Goal: Task Accomplishment & Management: Manage account settings

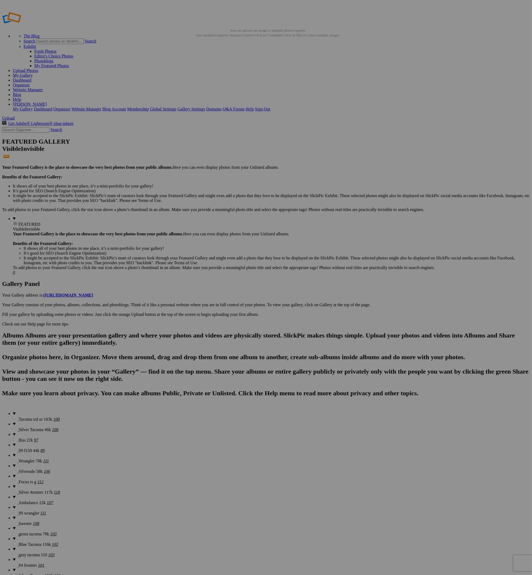
click at [15, 116] on span "Upload" at bounding box center [8, 118] width 13 height 5
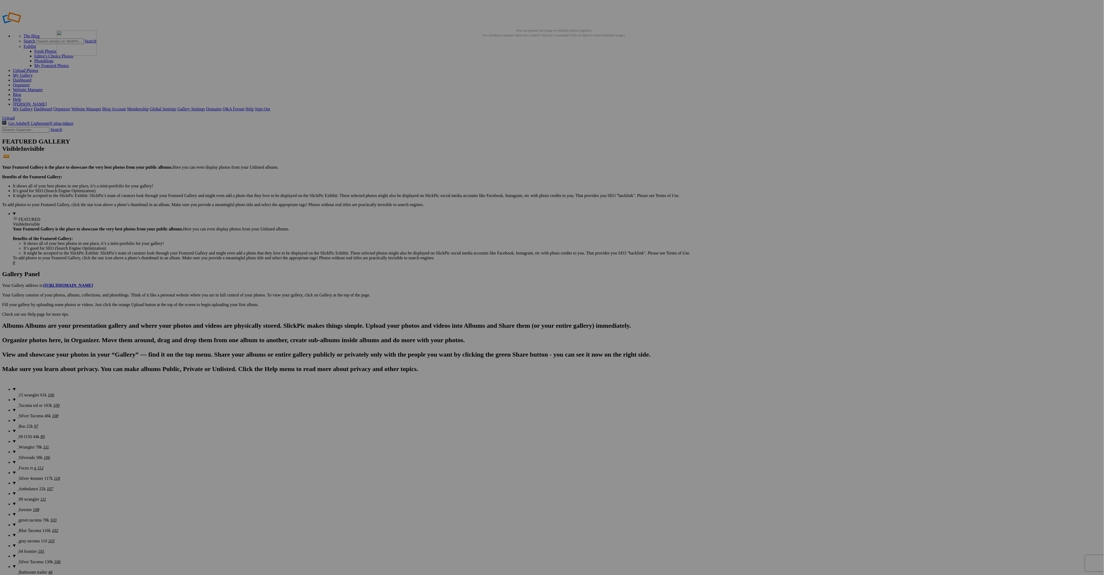
drag, startPoint x: 290, startPoint y: 81, endPoint x: 133, endPoint y: 68, distance: 158.0
drag, startPoint x: 1041, startPoint y: 77, endPoint x: 129, endPoint y: 68, distance: 912.8
drag, startPoint x: 768, startPoint y: 83, endPoint x: 184, endPoint y: 63, distance: 583.6
drag, startPoint x: 711, startPoint y: 77, endPoint x: 301, endPoint y: 74, distance: 410.5
drag, startPoint x: 390, startPoint y: 147, endPoint x: 328, endPoint y: 67, distance: 101.1
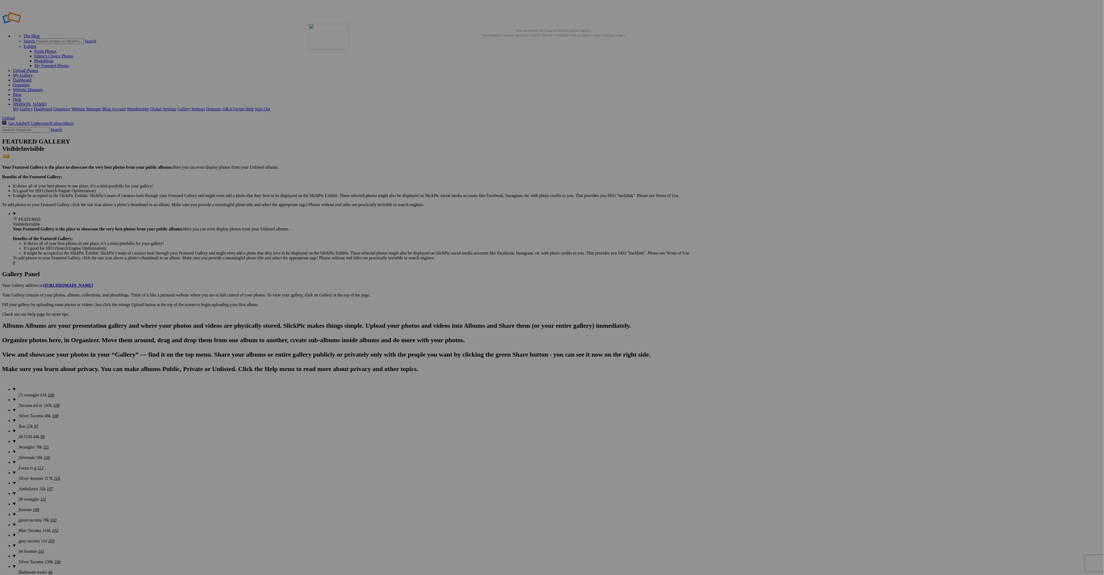
drag, startPoint x: 579, startPoint y: 130, endPoint x: 389, endPoint y: 63, distance: 201.7
drag, startPoint x: 293, startPoint y: 210, endPoint x: 434, endPoint y: 70, distance: 199.5
drag, startPoint x: 1004, startPoint y: 151, endPoint x: 428, endPoint y: 63, distance: 582.9
drag, startPoint x: 866, startPoint y: 78, endPoint x: 83, endPoint y: 139, distance: 784.9
drag, startPoint x: 861, startPoint y: 82, endPoint x: 93, endPoint y: 136, distance: 769.4
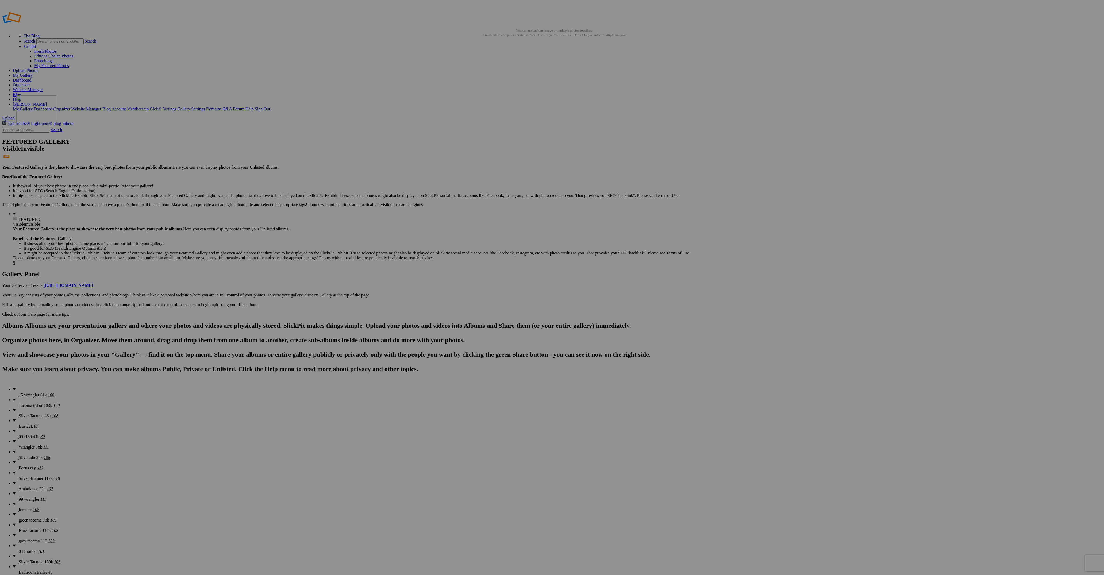
drag, startPoint x: 483, startPoint y: 148, endPoint x: 93, endPoint y: 134, distance: 390.2
drag, startPoint x: 530, startPoint y: 143, endPoint x: 182, endPoint y: 135, distance: 347.5
drag, startPoint x: 574, startPoint y: 212, endPoint x: 622, endPoint y: 145, distance: 81.3
drag, startPoint x: 630, startPoint y: 214, endPoint x: 665, endPoint y: 136, distance: 85.2
drag, startPoint x: 1054, startPoint y: 143, endPoint x: 240, endPoint y: 205, distance: 816.8
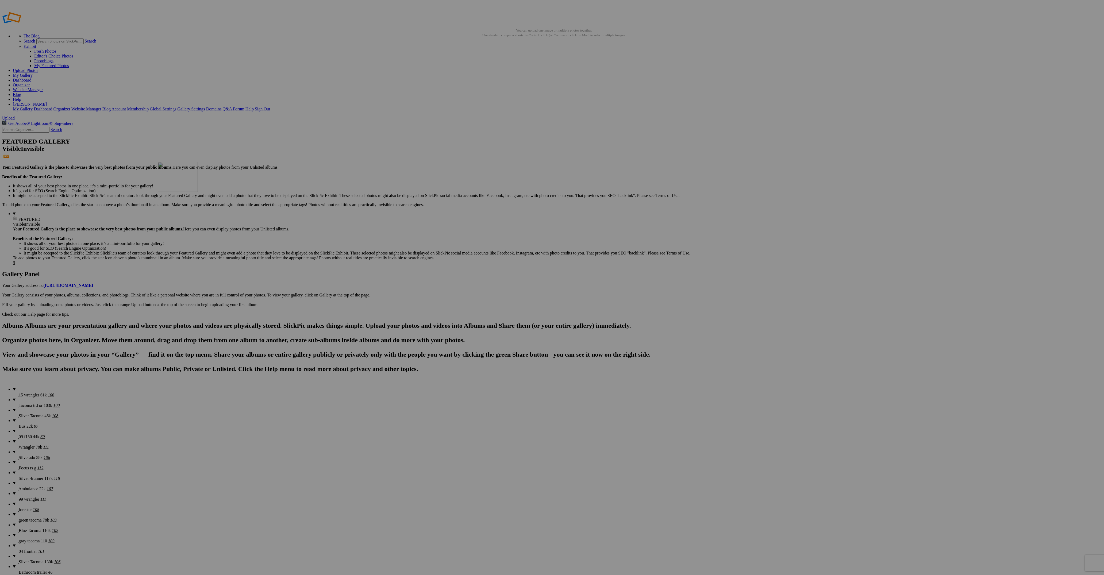
drag, startPoint x: 572, startPoint y: 211, endPoint x: 246, endPoint y: 201, distance: 326.2
drag, startPoint x: 618, startPoint y: 214, endPoint x: 332, endPoint y: 205, distance: 285.8
drag, startPoint x: 682, startPoint y: 214, endPoint x: 762, endPoint y: 292, distance: 111.8
drag, startPoint x: 681, startPoint y: 211, endPoint x: 760, endPoint y: 325, distance: 139.7
drag, startPoint x: 680, startPoint y: 250, endPoint x: 751, endPoint y: 325, distance: 104.1
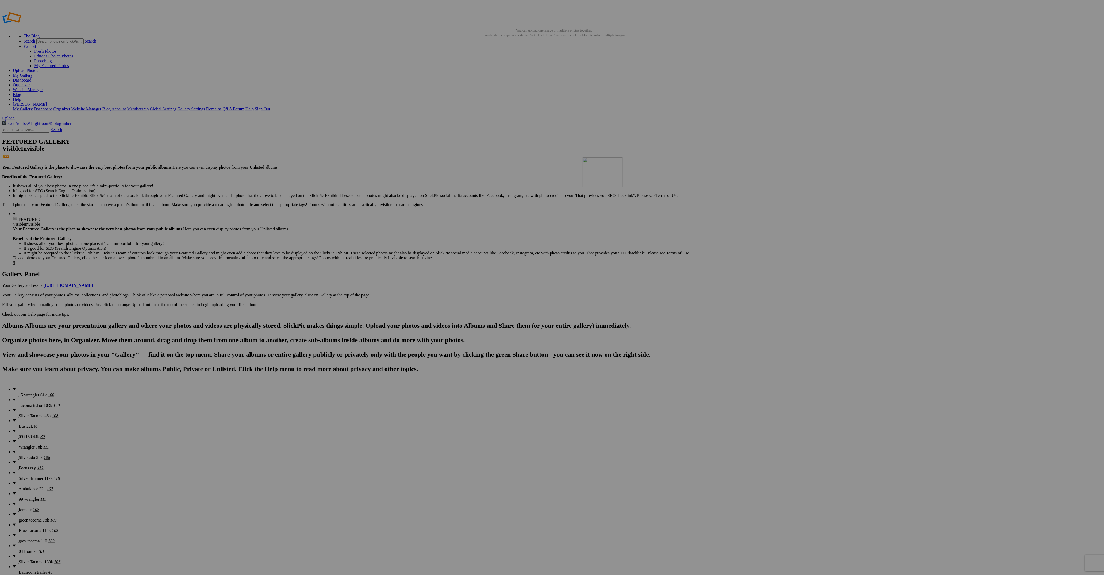
drag, startPoint x: 205, startPoint y: 346, endPoint x: 660, endPoint y: 197, distance: 479.0
drag, startPoint x: 864, startPoint y: 213, endPoint x: 710, endPoint y: 203, distance: 153.6
drag, startPoint x: 822, startPoint y: 282, endPoint x: 760, endPoint y: 203, distance: 100.7
drag, startPoint x: 101, startPoint y: 281, endPoint x: 790, endPoint y: 193, distance: 694.6
drag, startPoint x: 344, startPoint y: 351, endPoint x: 863, endPoint y: 205, distance: 539.2
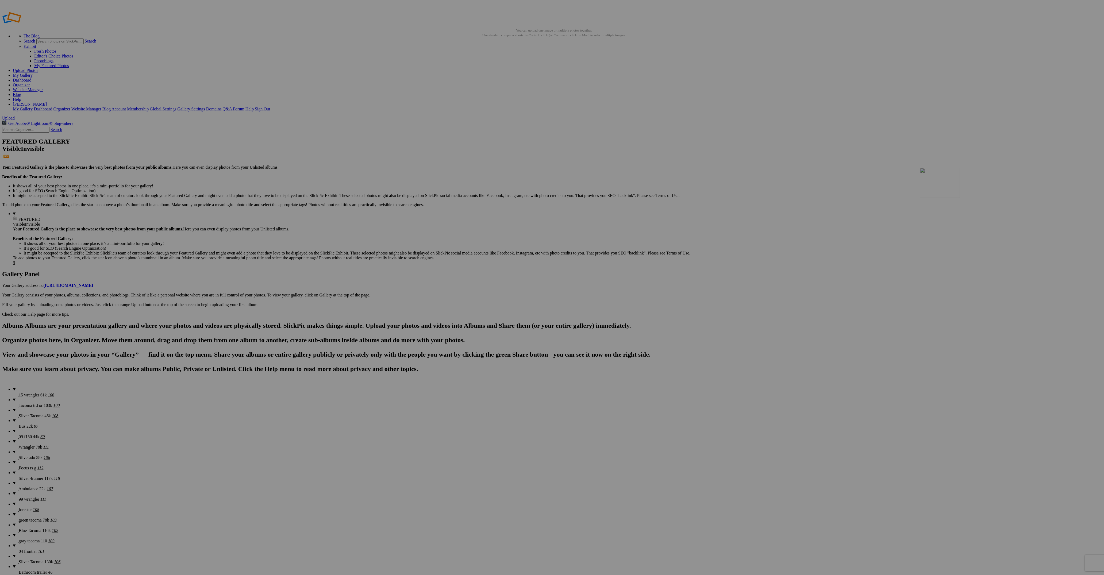
drag, startPoint x: 386, startPoint y: 351, endPoint x: 1001, endPoint y: 204, distance: 631.6
drag, startPoint x: 342, startPoint y: 354, endPoint x: 247, endPoint y: 276, distance: 122.5
drag, startPoint x: 815, startPoint y: 279, endPoint x: 332, endPoint y: 271, distance: 482.8
drag, startPoint x: 860, startPoint y: 279, endPoint x: 380, endPoint y: 275, distance: 480.1
drag, startPoint x: 900, startPoint y: 281, endPoint x: 486, endPoint y: 274, distance: 413.5
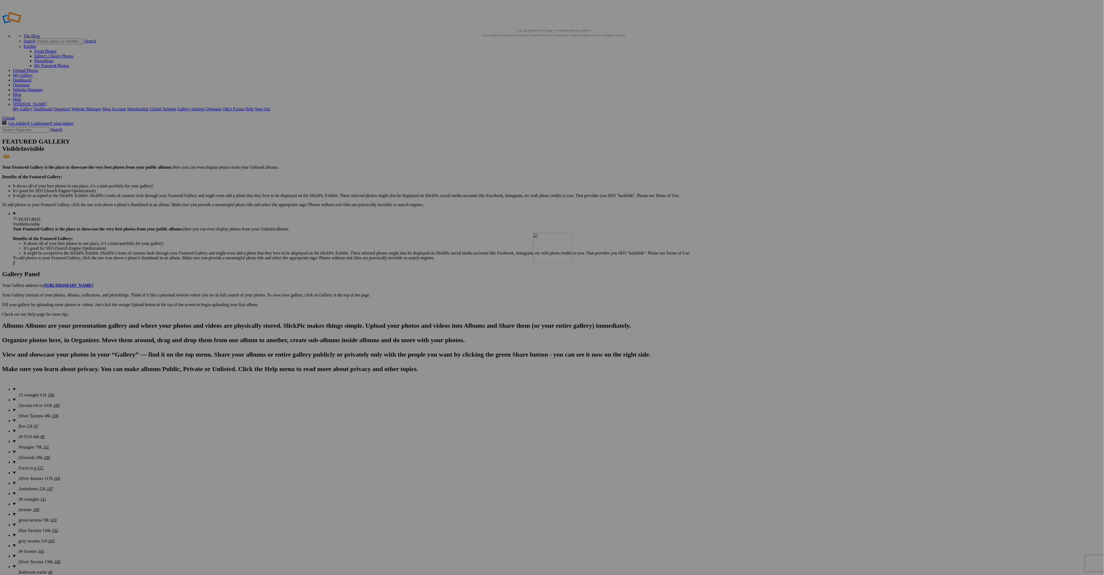
drag, startPoint x: 964, startPoint y: 279, endPoint x: 610, endPoint y: 271, distance: 353.6
drag, startPoint x: 436, startPoint y: 349, endPoint x: 763, endPoint y: 273, distance: 335.3
drag, startPoint x: 430, startPoint y: 351, endPoint x: 1052, endPoint y: 267, distance: 627.5
click at [32, 403] on span "Tacoma trd or 103k" at bounding box center [36, 405] width 34 height 5
drag, startPoint x: 293, startPoint y: 83, endPoint x: 144, endPoint y: 68, distance: 149.7
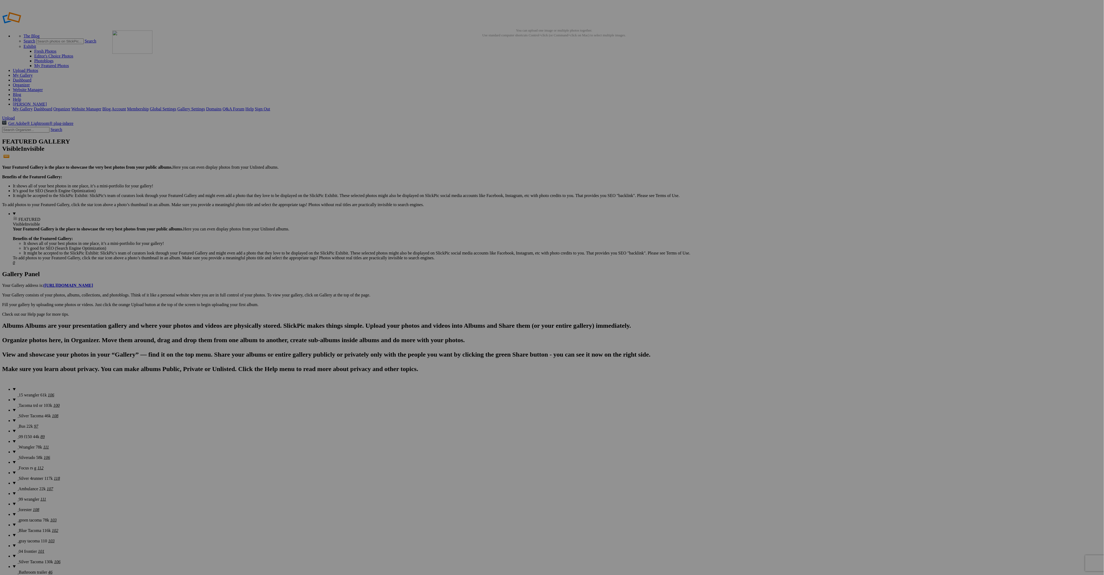
drag, startPoint x: 1053, startPoint y: 80, endPoint x: 190, endPoint y: 69, distance: 863.1
drag, startPoint x: 558, startPoint y: 93, endPoint x: 205, endPoint y: 75, distance: 354.0
drag, startPoint x: 442, startPoint y: 150, endPoint x: 290, endPoint y: 72, distance: 171.5
drag, startPoint x: 765, startPoint y: 82, endPoint x: 329, endPoint y: 72, distance: 436.6
drag, startPoint x: 252, startPoint y: 210, endPoint x: 373, endPoint y: 69, distance: 186.0
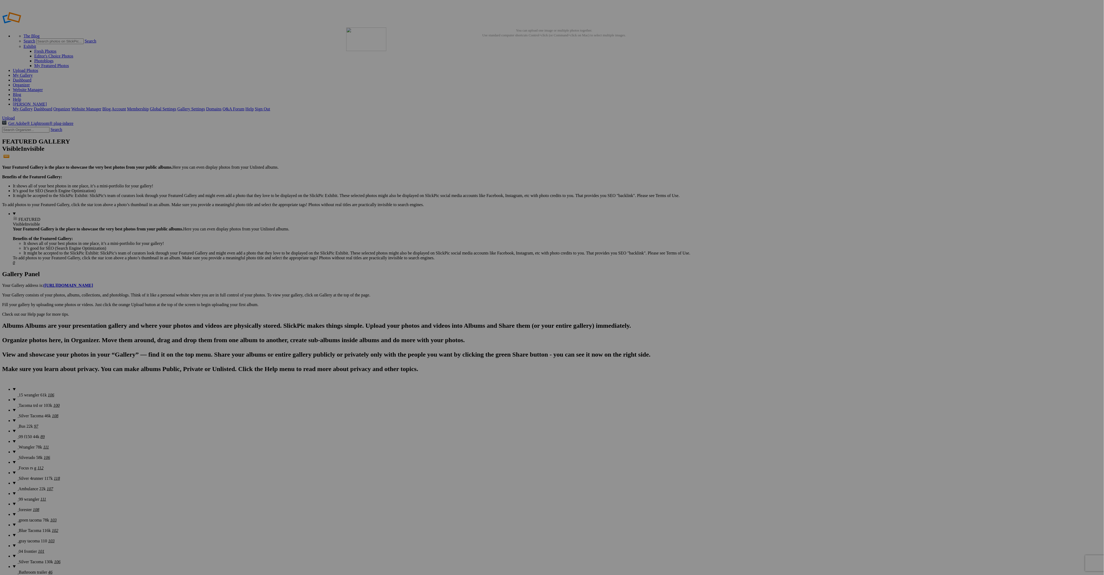
drag, startPoint x: 722, startPoint y: 148, endPoint x: 421, endPoint y: 68, distance: 311.1
drag, startPoint x: 627, startPoint y: 217, endPoint x: 466, endPoint y: 76, distance: 213.2
drag, startPoint x: 855, startPoint y: 79, endPoint x: 94, endPoint y: 133, distance: 762.9
drag, startPoint x: 869, startPoint y: 75, endPoint x: 112, endPoint y: 136, distance: 759.3
drag, startPoint x: 480, startPoint y: 146, endPoint x: 104, endPoint y: 135, distance: 375.9
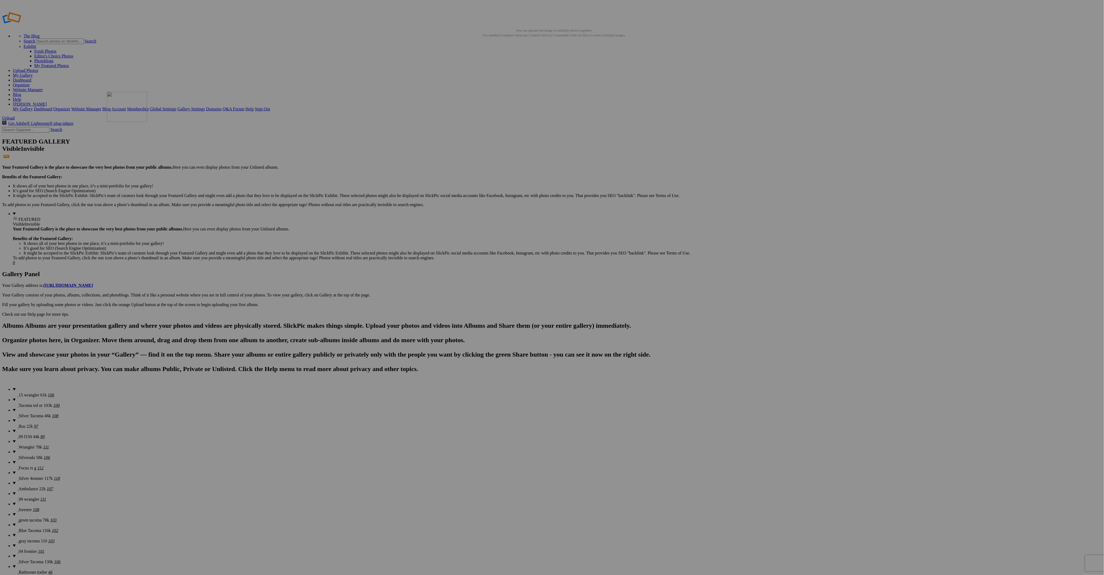
drag, startPoint x: 524, startPoint y: 146, endPoint x: 184, endPoint y: 130, distance: 340.0
drag, startPoint x: 572, startPoint y: 141, endPoint x: 1049, endPoint y: 67, distance: 483.6
drag, startPoint x: 1001, startPoint y: 144, endPoint x: 158, endPoint y: 209, distance: 845.7
drag, startPoint x: 622, startPoint y: 217, endPoint x: 1044, endPoint y: 136, distance: 429.7
drag, startPoint x: 1006, startPoint y: 147, endPoint x: 212, endPoint y: 210, distance: 796.5
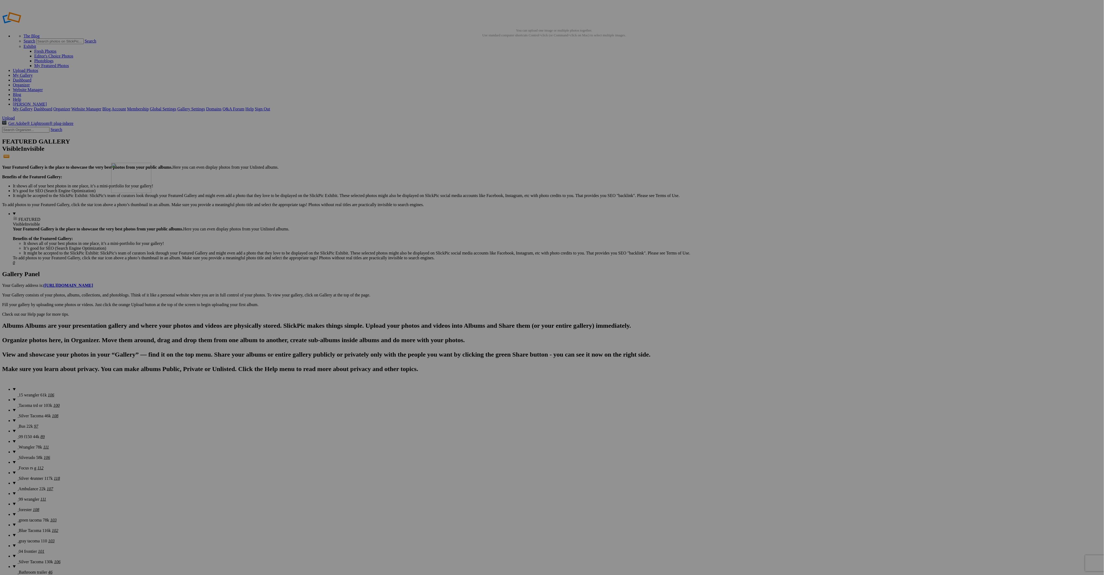
drag, startPoint x: 588, startPoint y: 217, endPoint x: 224, endPoint y: 208, distance: 364.4
drag, startPoint x: 622, startPoint y: 214, endPoint x: 277, endPoint y: 202, distance: 344.4
drag, startPoint x: 675, startPoint y: 208, endPoint x: 565, endPoint y: 328, distance: 162.6
drag, startPoint x: 664, startPoint y: 212, endPoint x: 571, endPoint y: 326, distance: 147.5
drag, startPoint x: 663, startPoint y: 209, endPoint x: 565, endPoint y: 338, distance: 161.8
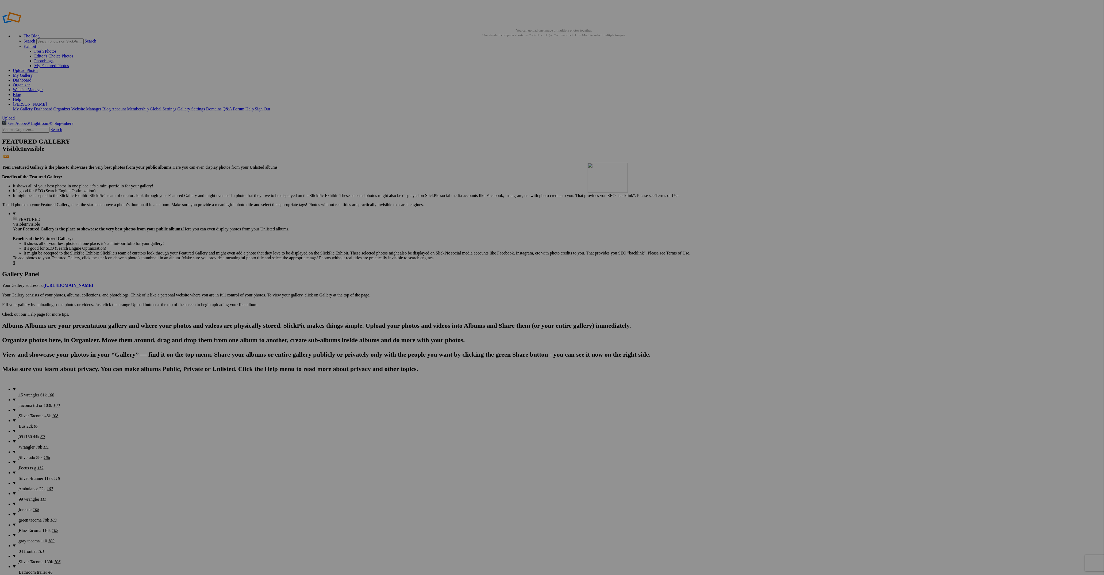
drag, startPoint x: 112, startPoint y: 345, endPoint x: 665, endPoint y: 201, distance: 571.5
drag, startPoint x: 860, startPoint y: 213, endPoint x: 706, endPoint y: 204, distance: 154.3
drag, startPoint x: 944, startPoint y: 277, endPoint x: 750, endPoint y: 199, distance: 208.5
drag, startPoint x: 197, startPoint y: 282, endPoint x: 796, endPoint y: 204, distance: 603.7
drag, startPoint x: 191, startPoint y: 347, endPoint x: 855, endPoint y: 202, distance: 679.3
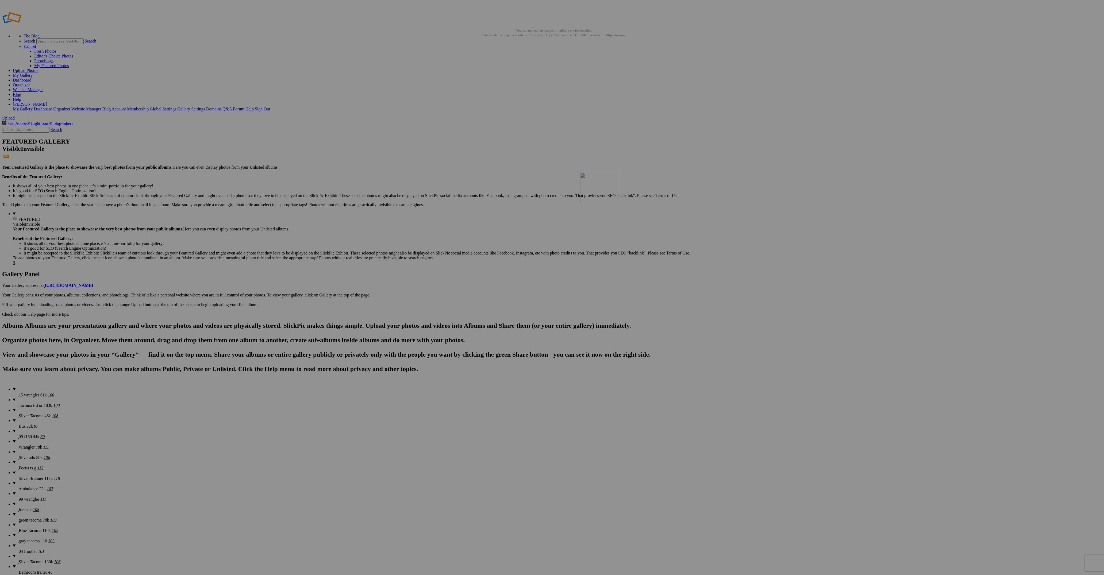
drag, startPoint x: 383, startPoint y: 351, endPoint x: 648, endPoint y: 216, distance: 297.8
drag, startPoint x: 433, startPoint y: 346, endPoint x: 705, endPoint y: 205, distance: 306.5
drag, startPoint x: 380, startPoint y: 347, endPoint x: 730, endPoint y: 221, distance: 372.4
drag, startPoint x: 423, startPoint y: 352, endPoint x: 798, endPoint y: 203, distance: 403.8
drag, startPoint x: 391, startPoint y: 348, endPoint x: 474, endPoint y: 272, distance: 112.1
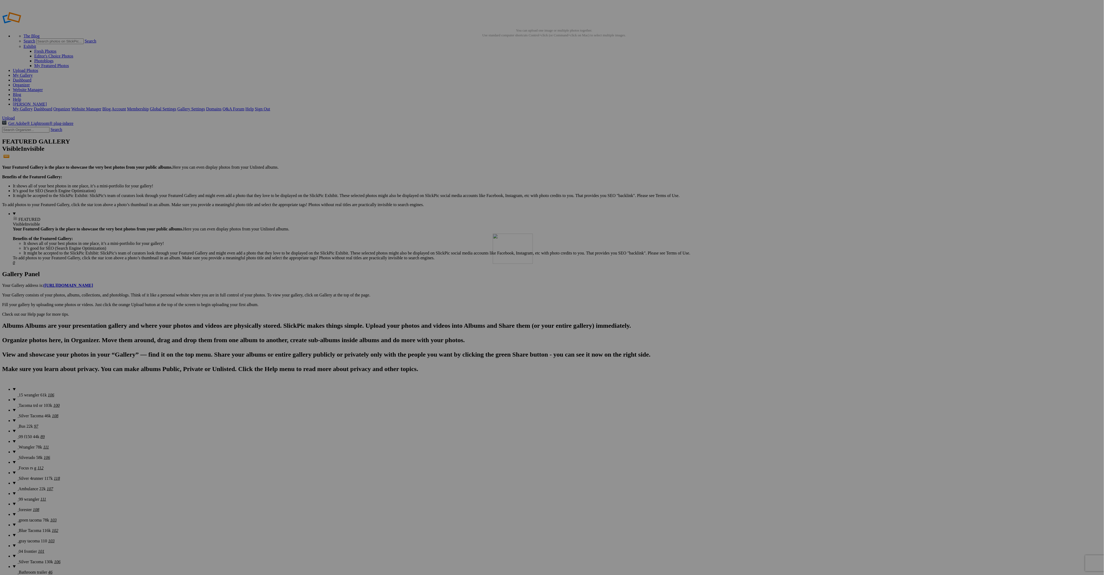
drag, startPoint x: 101, startPoint y: 349, endPoint x: 562, endPoint y: 271, distance: 467.6
drag, startPoint x: 150, startPoint y: 350, endPoint x: 652, endPoint y: 271, distance: 507.6
drag, startPoint x: 201, startPoint y: 349, endPoint x: 755, endPoint y: 271, distance: 559.6
drag, startPoint x: 246, startPoint y: 347, endPoint x: 1006, endPoint y: 271, distance: 764.3
drag, startPoint x: 449, startPoint y: 350, endPoint x: 285, endPoint y: 337, distance: 164.9
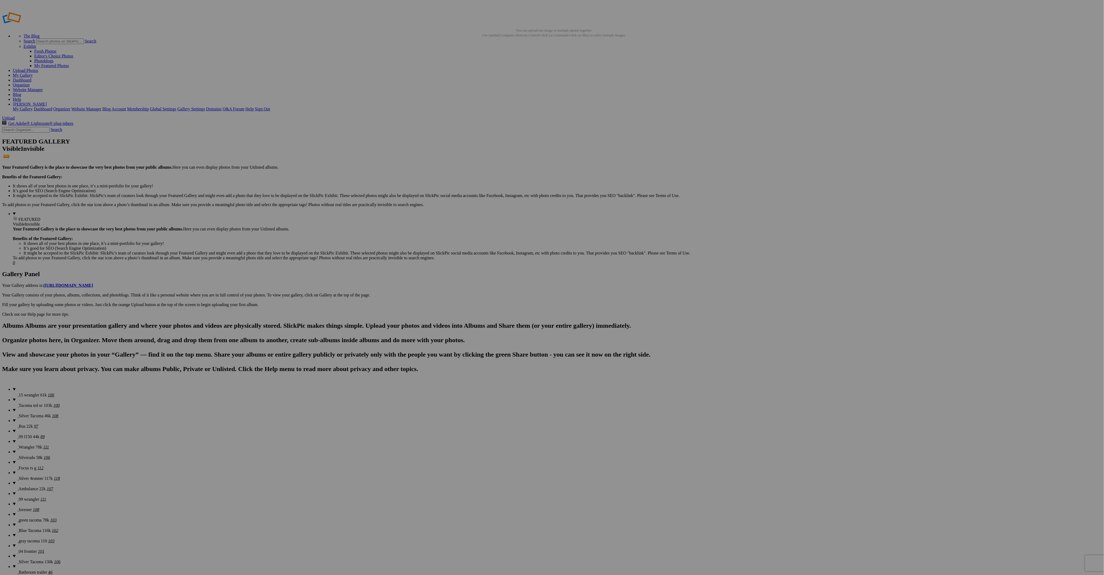
click at [28, 414] on span "Silver Tacoma 46k" at bounding box center [35, 416] width 32 height 5
drag, startPoint x: 293, startPoint y: 81, endPoint x: 147, endPoint y: 70, distance: 145.6
drag, startPoint x: 954, startPoint y: 78, endPoint x: 201, endPoint y: 69, distance: 753.2
drag, startPoint x: 290, startPoint y: 147, endPoint x: 188, endPoint y: 66, distance: 131.2
drag, startPoint x: 334, startPoint y: 141, endPoint x: 812, endPoint y: 69, distance: 483.4
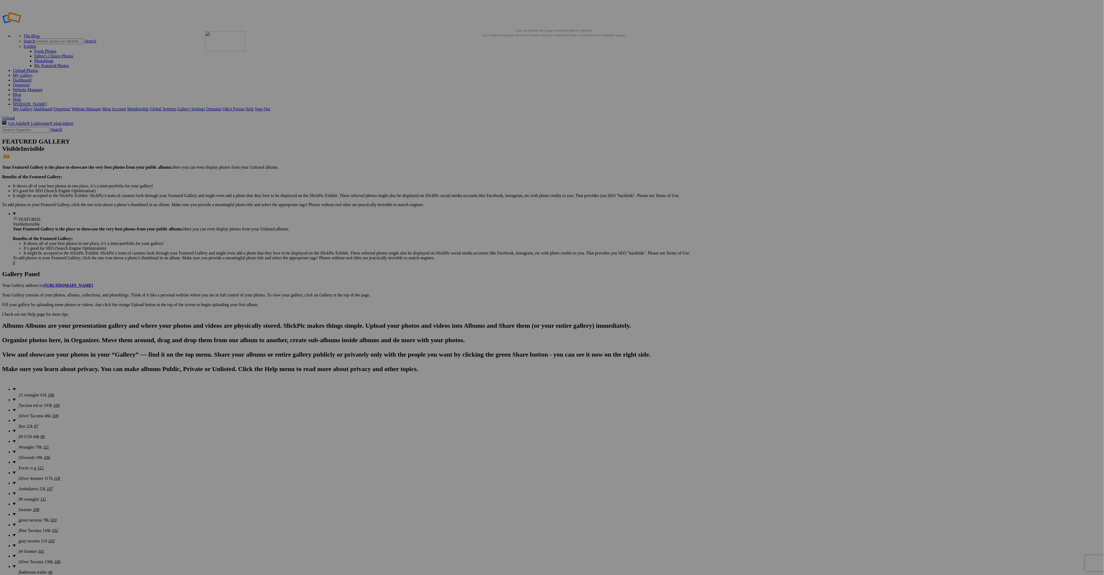
drag, startPoint x: 711, startPoint y: 78, endPoint x: 291, endPoint y: 76, distance: 419.9
drag, startPoint x: 380, startPoint y: 142, endPoint x: 330, endPoint y: 68, distance: 88.8
drag, startPoint x: 621, startPoint y: 147, endPoint x: 376, endPoint y: 69, distance: 257.7
drag, startPoint x: 947, startPoint y: 147, endPoint x: 421, endPoint y: 65, distance: 531.6
drag, startPoint x: 287, startPoint y: 217, endPoint x: 465, endPoint y: 70, distance: 231.3
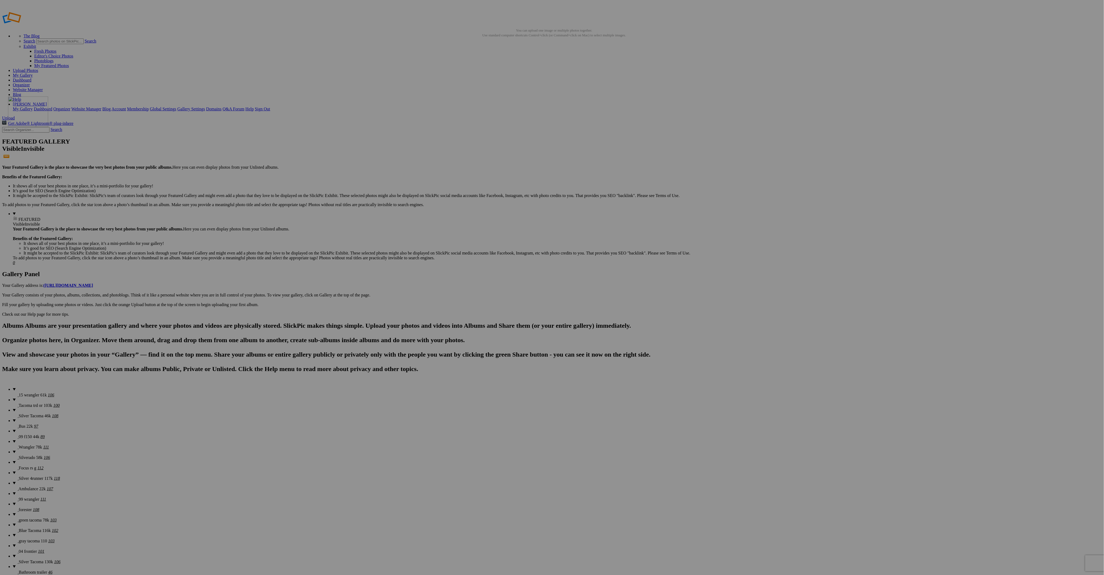
drag, startPoint x: 858, startPoint y: 80, endPoint x: 85, endPoint y: 133, distance: 774.5
drag, startPoint x: 869, startPoint y: 82, endPoint x: 89, endPoint y: 135, distance: 781.9
drag, startPoint x: 486, startPoint y: 142, endPoint x: 87, endPoint y: 135, distance: 398.6
drag, startPoint x: 530, startPoint y: 150, endPoint x: 189, endPoint y: 134, distance: 340.8
drag, startPoint x: 709, startPoint y: 209, endPoint x: 615, endPoint y: 134, distance: 120.0
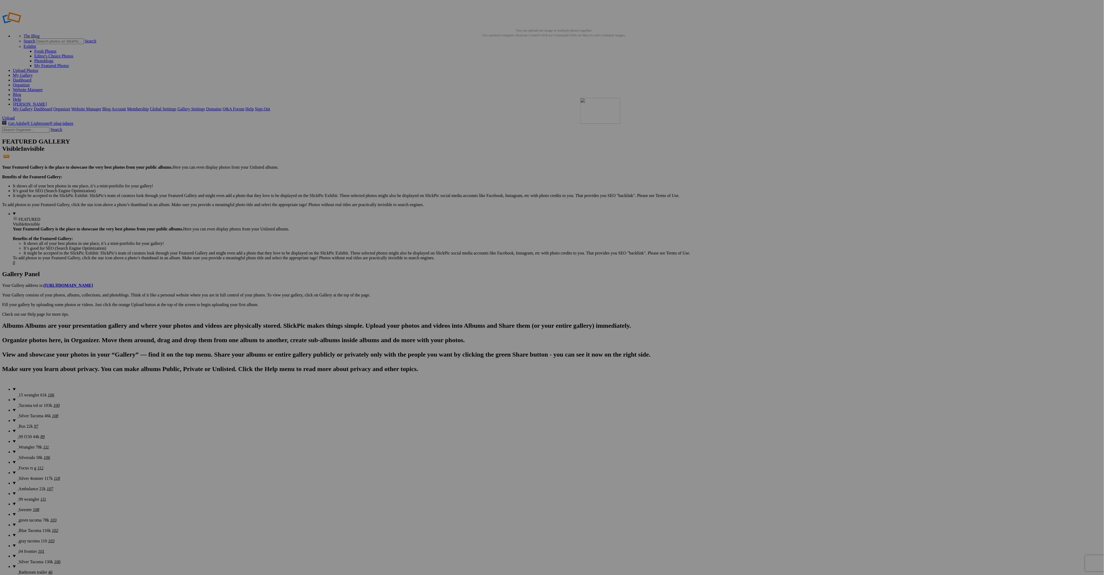
drag, startPoint x: 684, startPoint y: 180, endPoint x: 657, endPoint y: 136, distance: 50.9
drag, startPoint x: 1041, startPoint y: 147, endPoint x: 456, endPoint y: 197, distance: 587.8
drag, startPoint x: 1036, startPoint y: 147, endPoint x: 251, endPoint y: 204, distance: 787.0
drag, startPoint x: 623, startPoint y: 211, endPoint x: 282, endPoint y: 205, distance: 341.1
drag, startPoint x: 662, startPoint y: 209, endPoint x: 332, endPoint y: 201, distance: 330.4
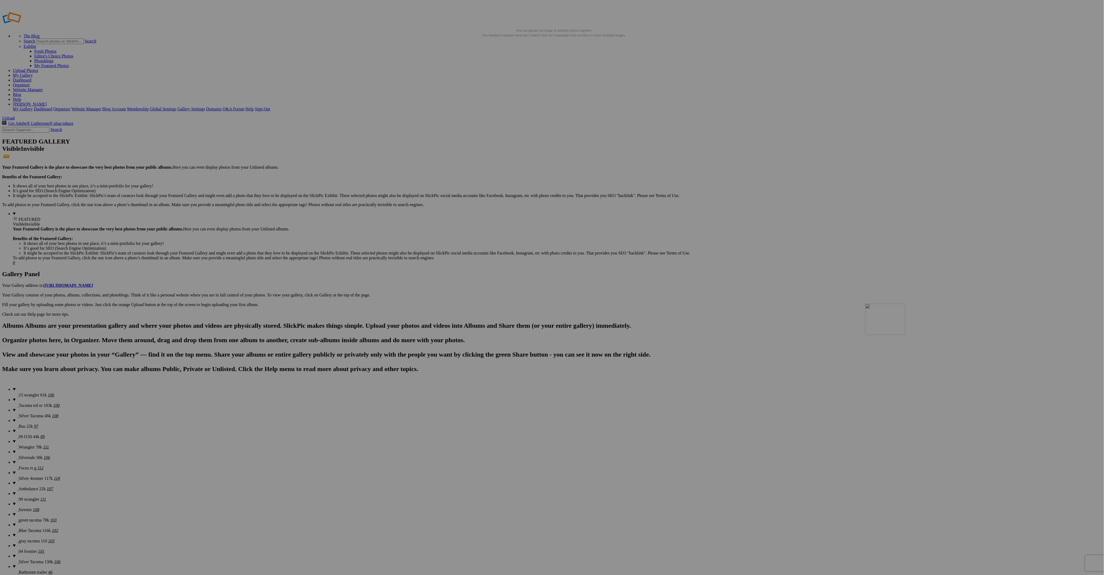
drag, startPoint x: 814, startPoint y: 211, endPoint x: 941, endPoint y: 327, distance: 172.5
drag, startPoint x: 821, startPoint y: 215, endPoint x: 901, endPoint y: 292, distance: 111.0
drag, startPoint x: 811, startPoint y: 209, endPoint x: 937, endPoint y: 317, distance: 165.4
drag, startPoint x: 812, startPoint y: 213, endPoint x: 921, endPoint y: 328, distance: 158.3
drag, startPoint x: 767, startPoint y: 349, endPoint x: 810, endPoint y: 198, distance: 157.1
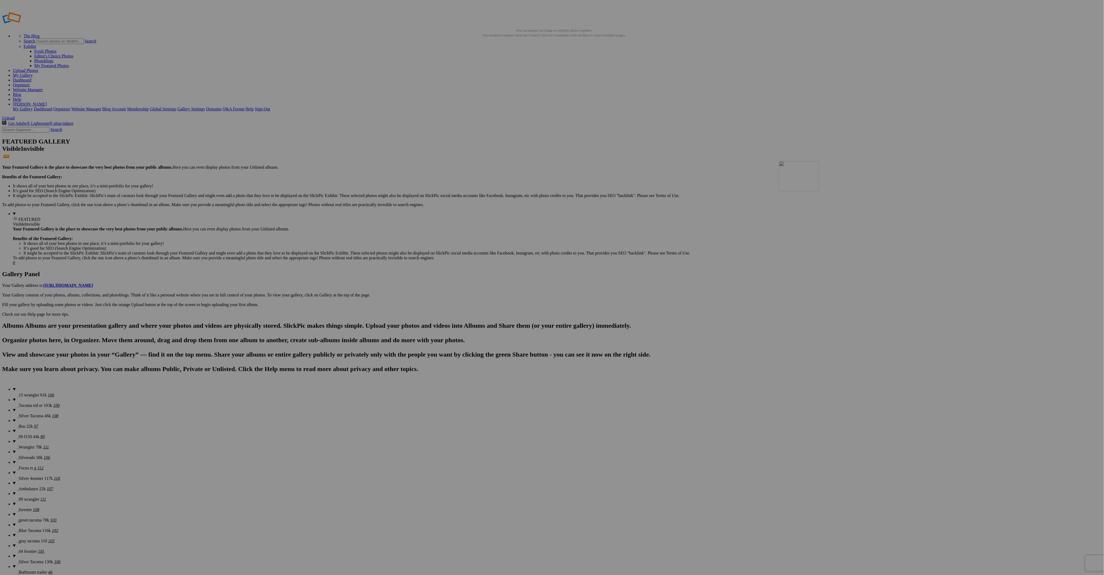
drag, startPoint x: 481, startPoint y: 357, endPoint x: 856, endPoint y: 200, distance: 405.9
drag, startPoint x: 106, startPoint y: 289, endPoint x: 893, endPoint y: 199, distance: 792.5
drag, startPoint x: 342, startPoint y: 344, endPoint x: 943, endPoint y: 200, distance: 617.8
drag, startPoint x: 475, startPoint y: 285, endPoint x: 986, endPoint y: 204, distance: 517.5
drag, startPoint x: 579, startPoint y: 354, endPoint x: 956, endPoint y: 225, distance: 398.7
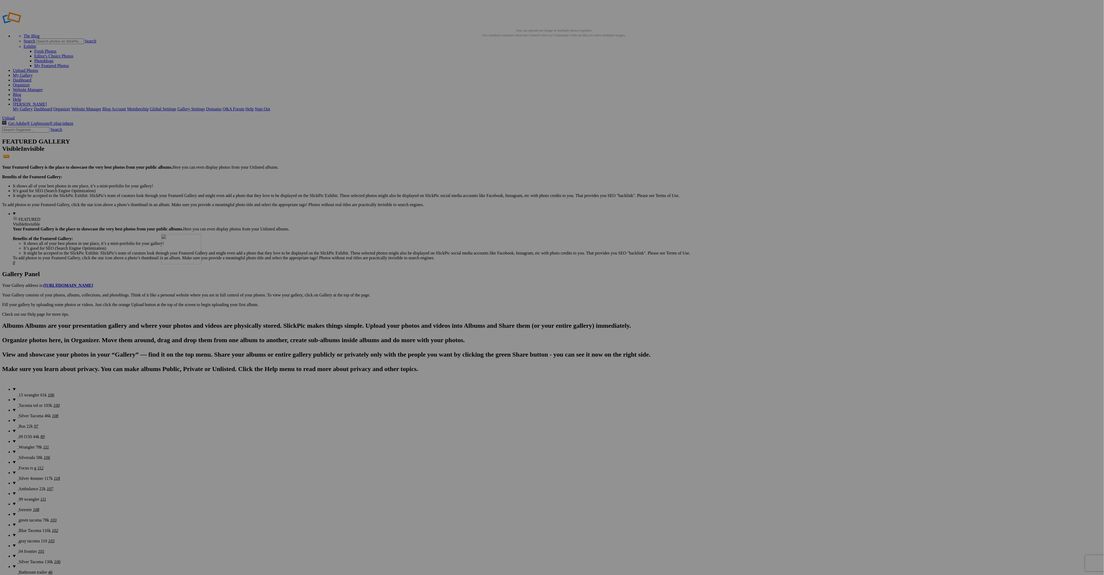
drag, startPoint x: 719, startPoint y: 347, endPoint x: 248, endPoint y: 274, distance: 477.0
drag, startPoint x: 629, startPoint y: 351, endPoint x: 616, endPoint y: 269, distance: 82.6
drag, startPoint x: 333, startPoint y: 346, endPoint x: 703, endPoint y: 265, distance: 378.9
drag, startPoint x: 385, startPoint y: 346, endPoint x: 806, endPoint y: 267, distance: 428.1
drag, startPoint x: 435, startPoint y: 350, endPoint x: 902, endPoint y: 273, distance: 473.0
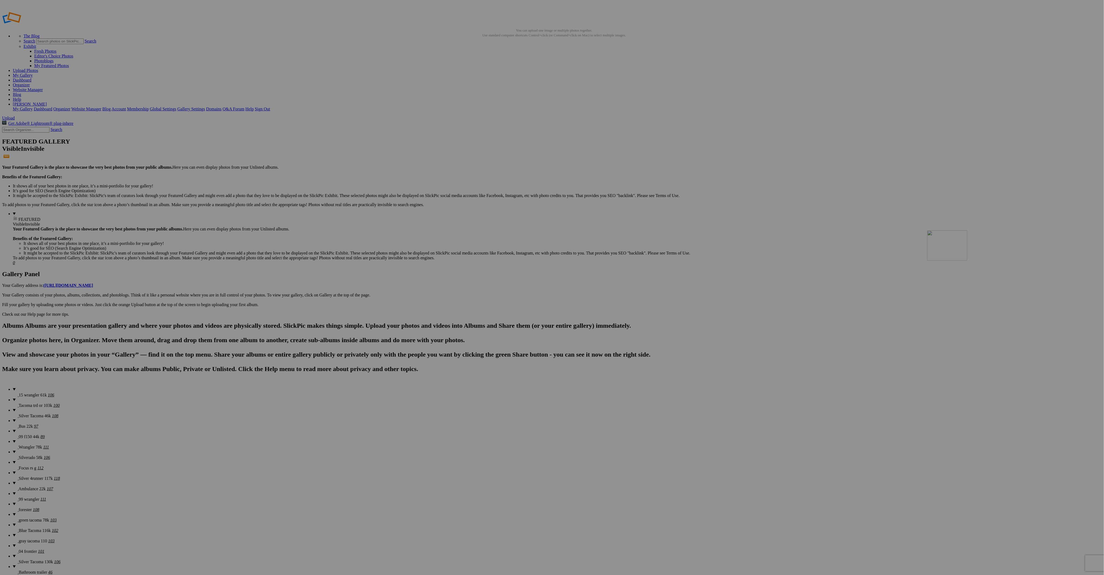
drag, startPoint x: 472, startPoint y: 350, endPoint x: 997, endPoint y: 263, distance: 532.2
drag, startPoint x: 769, startPoint y: 350, endPoint x: 425, endPoint y: 346, distance: 343.4
drag, startPoint x: 769, startPoint y: 352, endPoint x: 947, endPoint y: 271, distance: 194.6
drag, startPoint x: 769, startPoint y: 345, endPoint x: 616, endPoint y: 336, distance: 153.5
drag, startPoint x: 626, startPoint y: 347, endPoint x: 561, endPoint y: 344, distance: 65.1
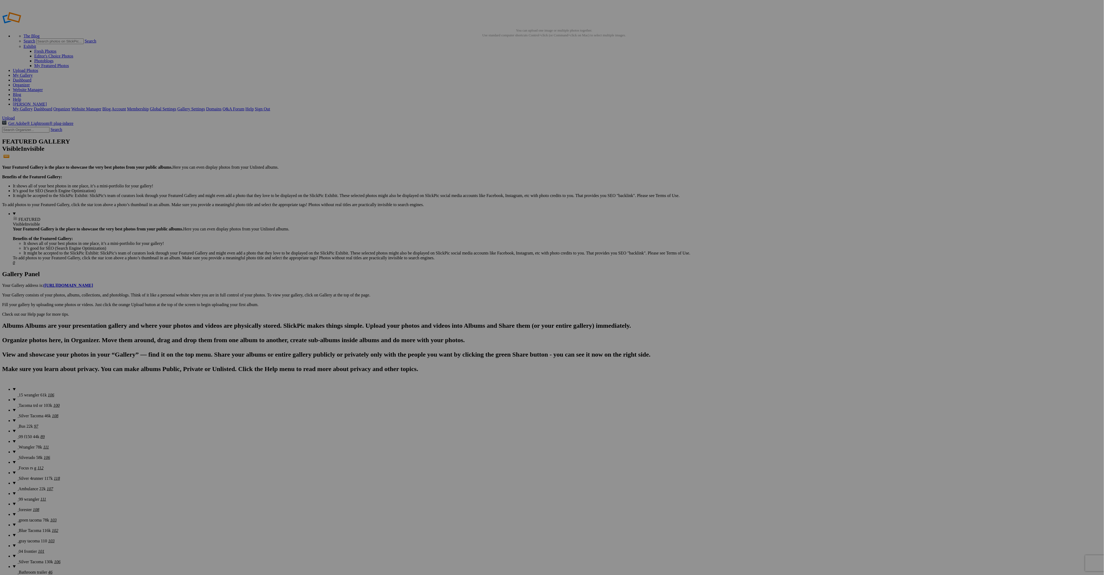
click at [19, 419] on details "Bus 22k 97" at bounding box center [557, 424] width 1089 height 10
drag, startPoint x: 287, startPoint y: 83, endPoint x: 136, endPoint y: 63, distance: 151.7
drag, startPoint x: 954, startPoint y: 74, endPoint x: 185, endPoint y: 66, distance: 769.2
drag, startPoint x: 717, startPoint y: 80, endPoint x: 295, endPoint y: 69, distance: 422.4
drag, startPoint x: 567, startPoint y: 146, endPoint x: 315, endPoint y: 67, distance: 264.9
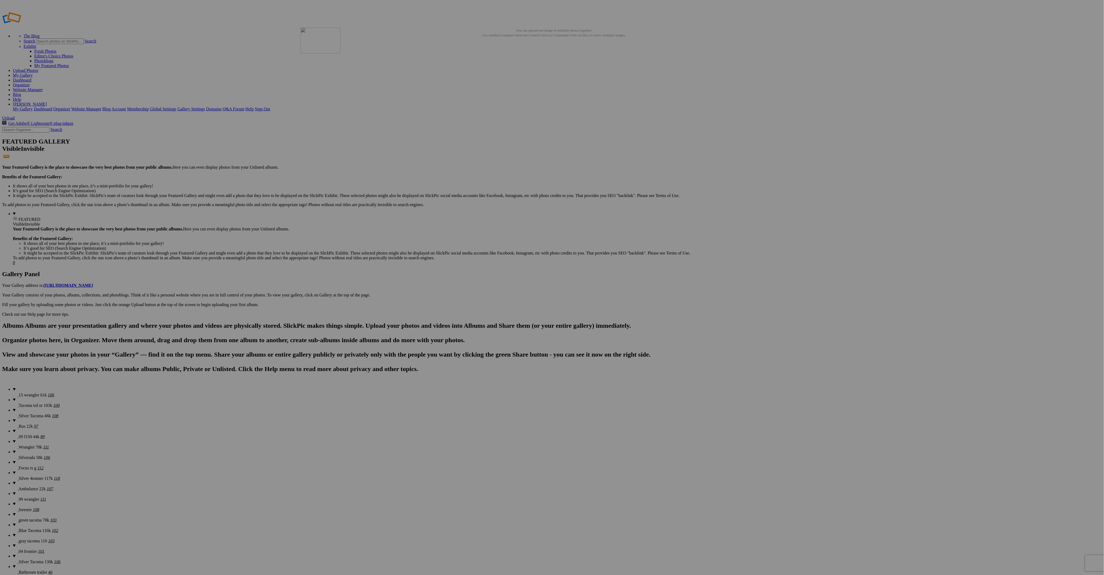
drag, startPoint x: 275, startPoint y: 216, endPoint x: 378, endPoint y: 66, distance: 181.8
drag, startPoint x: 957, startPoint y: 143, endPoint x: 377, endPoint y: 64, distance: 585.2
drag, startPoint x: 766, startPoint y: 71, endPoint x: 86, endPoint y: 131, distance: 682.5
drag, startPoint x: 817, startPoint y: 73, endPoint x: 136, endPoint y: 140, distance: 683.7
drag, startPoint x: 762, startPoint y: 84, endPoint x: 84, endPoint y: 133, distance: 679.7
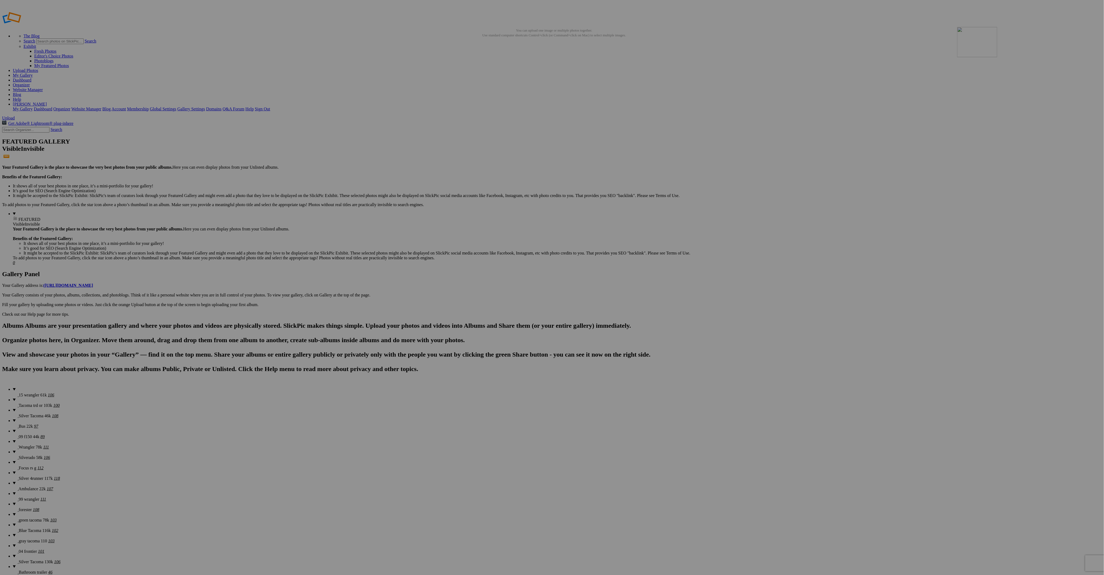
drag, startPoint x: 480, startPoint y: 141, endPoint x: 998, endPoint y: 83, distance: 521.5
drag, startPoint x: 520, startPoint y: 145, endPoint x: 141, endPoint y: 137, distance: 378.8
drag, startPoint x: 906, startPoint y: 144, endPoint x: 105, endPoint y: 202, distance: 803.1
drag, startPoint x: 437, startPoint y: 209, endPoint x: 103, endPoint y: 201, distance: 334.4
drag, startPoint x: 487, startPoint y: 212, endPoint x: 100, endPoint y: 208, distance: 386.8
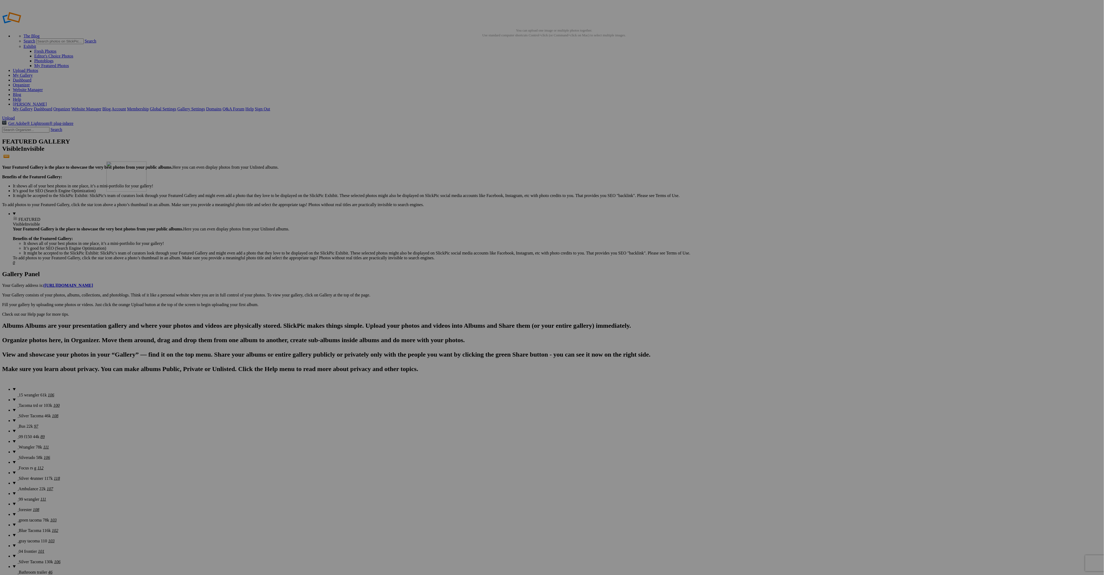
drag, startPoint x: 527, startPoint y: 216, endPoint x: 183, endPoint y: 200, distance: 344.3
drag, startPoint x: 622, startPoint y: 346, endPoint x: 566, endPoint y: 136, distance: 217.9
drag, startPoint x: 675, startPoint y: 349, endPoint x: 625, endPoint y: 146, distance: 208.8
drag, startPoint x: 726, startPoint y: 343, endPoint x: 663, endPoint y: 131, distance: 221.9
drag, startPoint x: 723, startPoint y: 214, endPoint x: 704, endPoint y: 280, distance: 68.9
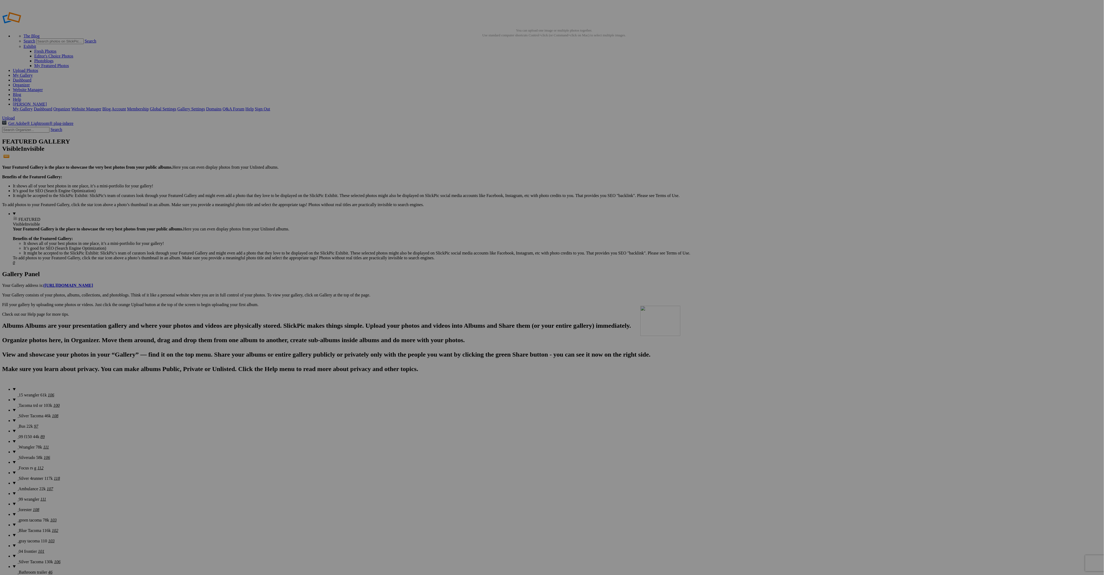
drag, startPoint x: 713, startPoint y: 214, endPoint x: 711, endPoint y: 304, distance: 90.4
drag, startPoint x: 715, startPoint y: 201, endPoint x: 711, endPoint y: 287, distance: 86.0
drag, startPoint x: 715, startPoint y: 255, endPoint x: 709, endPoint y: 315, distance: 59.7
drag, startPoint x: 535, startPoint y: 287, endPoint x: 708, endPoint y: 199, distance: 194.6
drag, startPoint x: 857, startPoint y: 221, endPoint x: 754, endPoint y: 200, distance: 104.9
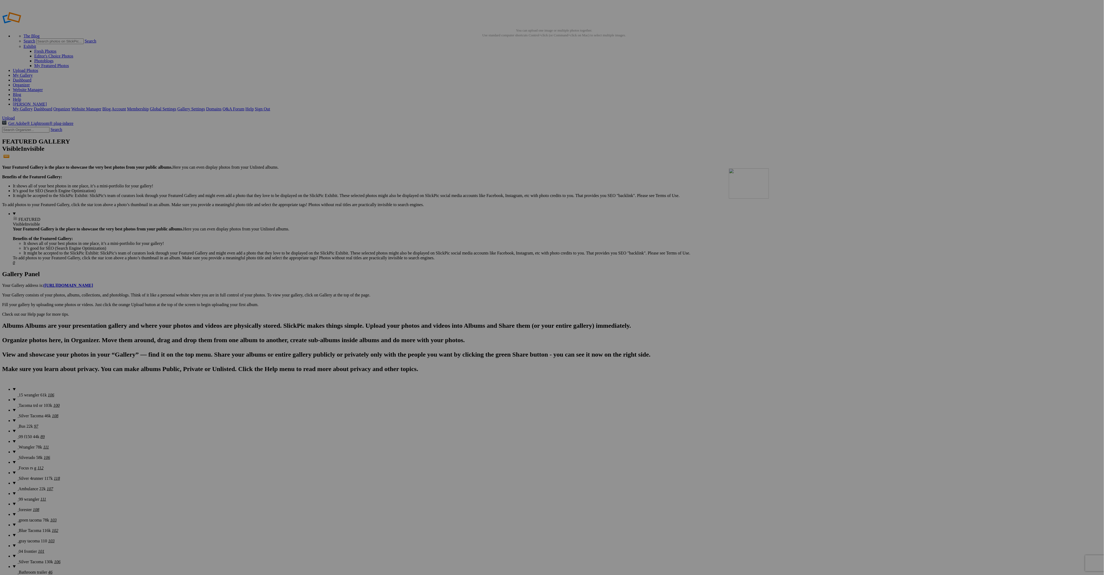
drag, startPoint x: 625, startPoint y: 291, endPoint x: 806, endPoint y: 205, distance: 199.9
drag, startPoint x: 101, startPoint y: 280, endPoint x: 857, endPoint y: 213, distance: 759.1
drag, startPoint x: 619, startPoint y: 283, endPoint x: 137, endPoint y: 266, distance: 481.7
drag, startPoint x: 251, startPoint y: 286, endPoint x: 274, endPoint y: 281, distance: 23.3
drag, startPoint x: 709, startPoint y: 289, endPoint x: 482, endPoint y: 275, distance: 227.2
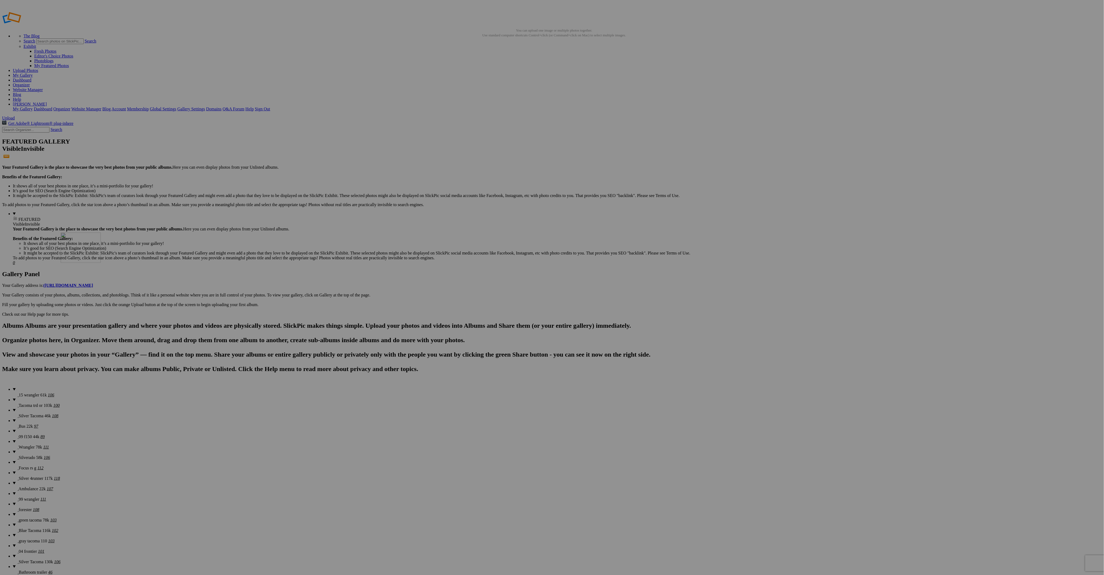
drag, startPoint x: 712, startPoint y: 286, endPoint x: 140, endPoint y: 271, distance: 571.7
click at [15, 116] on span "Upload" at bounding box center [8, 118] width 13 height 5
drag, startPoint x: 584, startPoint y: 216, endPoint x: 135, endPoint y: 64, distance: 474.5
drag, startPoint x: 908, startPoint y: 217, endPoint x: 183, endPoint y: 62, distance: 742.0
drag, startPoint x: 340, startPoint y: 281, endPoint x: 237, endPoint y: 63, distance: 240.2
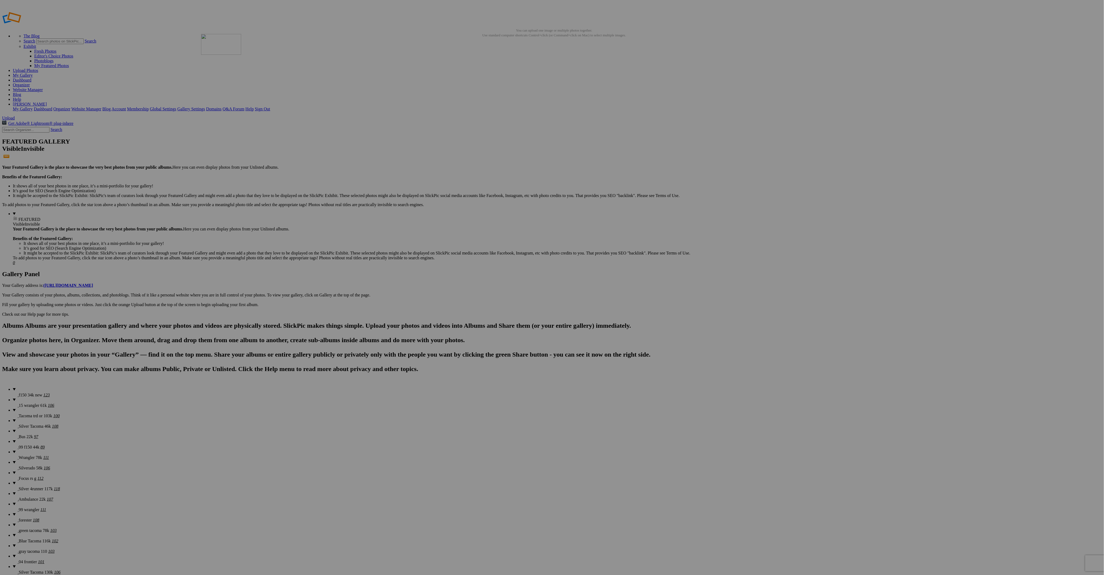
drag, startPoint x: 152, startPoint y: 282, endPoint x: 278, endPoint y: 72, distance: 245.1
drag, startPoint x: 677, startPoint y: 283, endPoint x: 323, endPoint y: 70, distance: 413.7
drag, startPoint x: 577, startPoint y: 349, endPoint x: 373, endPoint y: 62, distance: 352.0
drag, startPoint x: 155, startPoint y: 415, endPoint x: 423, endPoint y: 62, distance: 443.0
drag, startPoint x: 486, startPoint y: 417, endPoint x: 478, endPoint y: 83, distance: 334.1
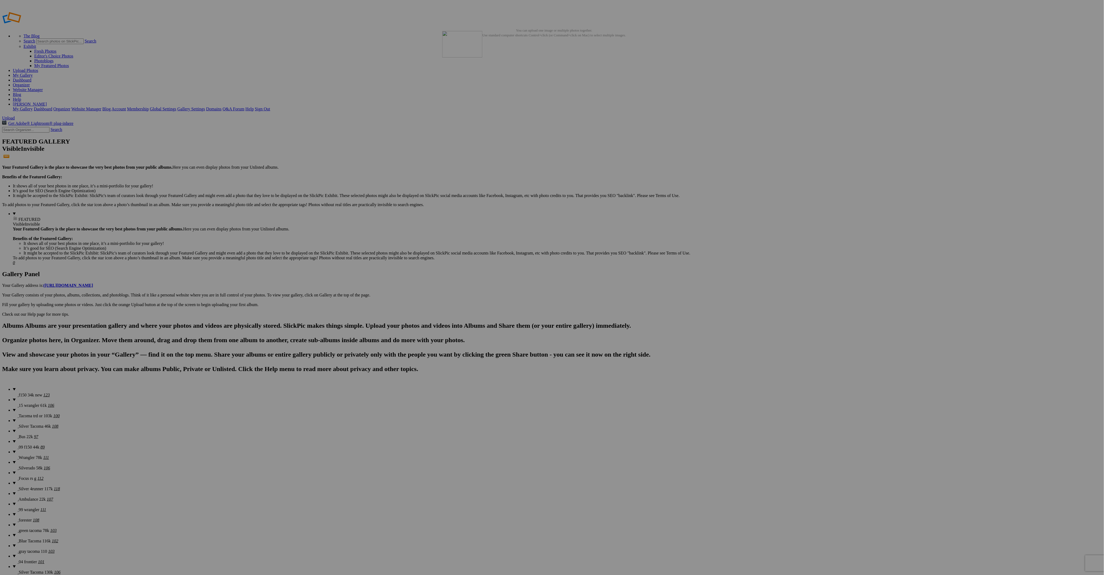
drag, startPoint x: 810, startPoint y: 217, endPoint x: 519, endPoint y: 70, distance: 326.1
drag, startPoint x: 866, startPoint y: 215, endPoint x: 569, endPoint y: 65, distance: 332.7
drag, startPoint x: 908, startPoint y: 212, endPoint x: 626, endPoint y: 75, distance: 314.2
drag, startPoint x: 956, startPoint y: 212, endPoint x: 814, endPoint y: 119, distance: 169.6
drag, startPoint x: 1012, startPoint y: 217, endPoint x: 721, endPoint y: 70, distance: 326.8
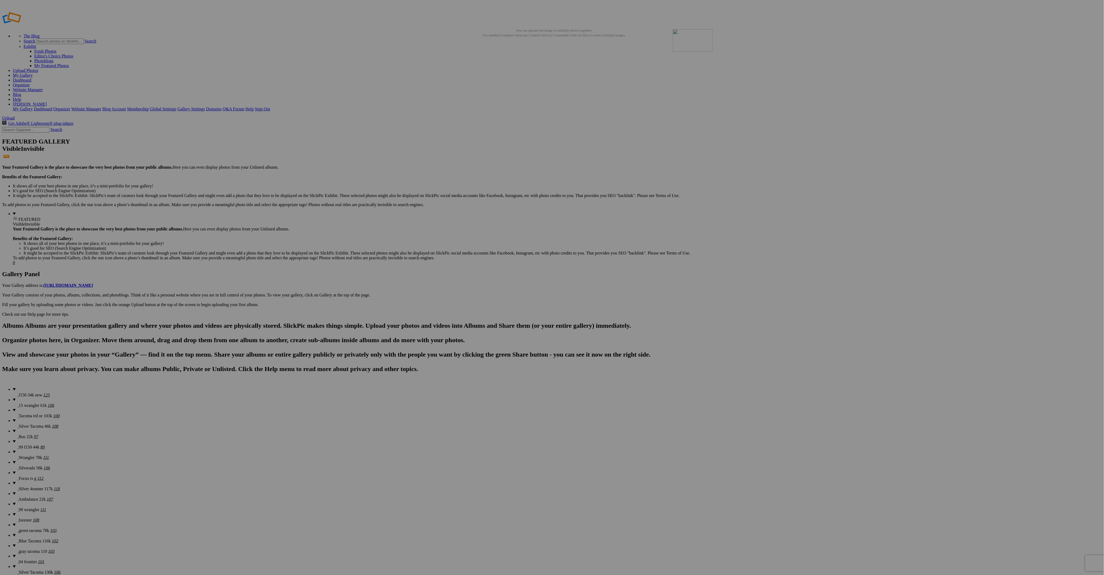
drag, startPoint x: 1012, startPoint y: 198, endPoint x: 749, endPoint y: 67, distance: 293.2
drag, startPoint x: 89, startPoint y: 283, endPoint x: 797, endPoint y: 70, distance: 739.1
drag, startPoint x: 600, startPoint y: 240, endPoint x: 846, endPoint y: 67, distance: 300.7
drag, startPoint x: 495, startPoint y: 237, endPoint x: 901, endPoint y: 68, distance: 439.0
drag, startPoint x: 693, startPoint y: 214, endPoint x: 941, endPoint y: 72, distance: 285.4
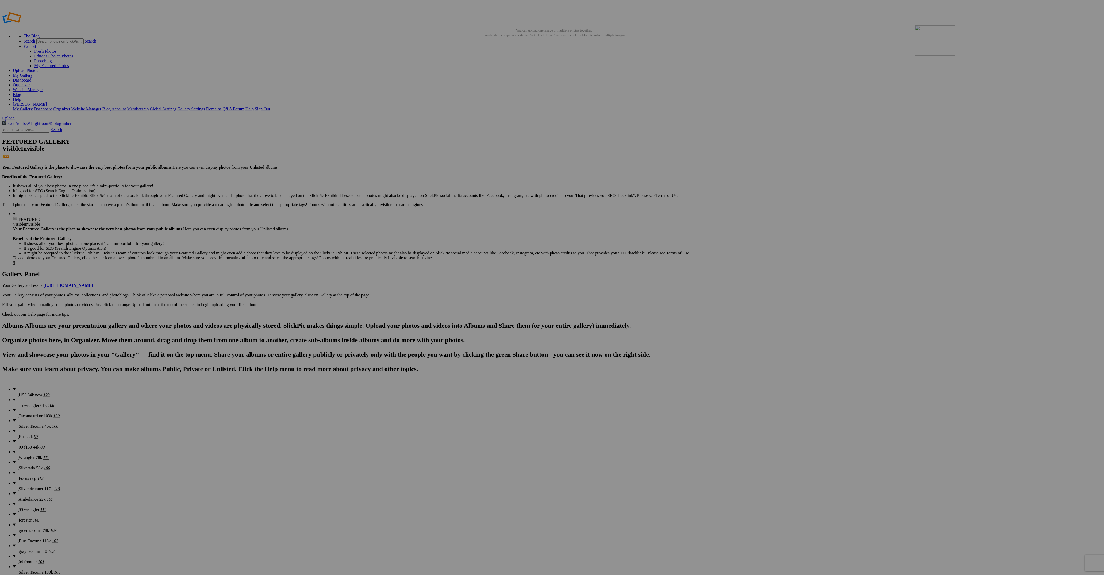
drag, startPoint x: 387, startPoint y: 284, endPoint x: 986, endPoint y: 67, distance: 636.9
drag, startPoint x: 335, startPoint y: 279, endPoint x: 1050, endPoint y: 67, distance: 746.0
drag, startPoint x: 760, startPoint y: 286, endPoint x: 94, endPoint y: 140, distance: 681.9
drag, startPoint x: 438, startPoint y: 282, endPoint x: 136, endPoint y: 128, distance: 338.7
drag, startPoint x: 810, startPoint y: 277, endPoint x: 191, endPoint y: 140, distance: 633.9
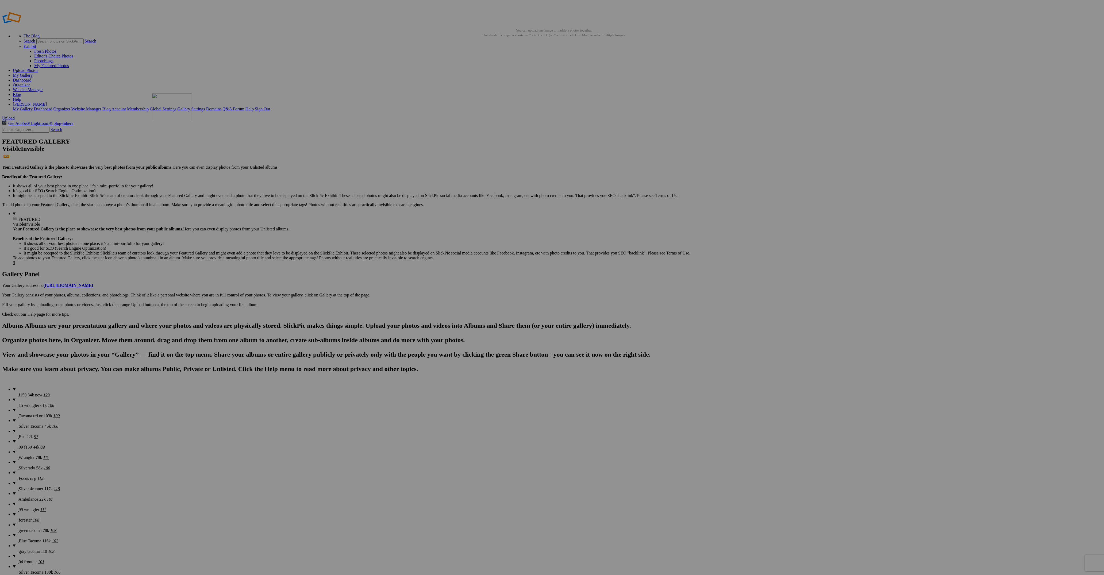
drag, startPoint x: 534, startPoint y: 288, endPoint x: 308, endPoint y: 174, distance: 253.2
drag, startPoint x: 579, startPoint y: 279, endPoint x: 324, endPoint y: 152, distance: 284.7
drag, startPoint x: 626, startPoint y: 281, endPoint x: 349, endPoint y: 146, distance: 307.8
drag, startPoint x: 669, startPoint y: 280, endPoint x: 407, endPoint y: 148, distance: 293.0
drag, startPoint x: 719, startPoint y: 280, endPoint x: 440, endPoint y: 139, distance: 311.9
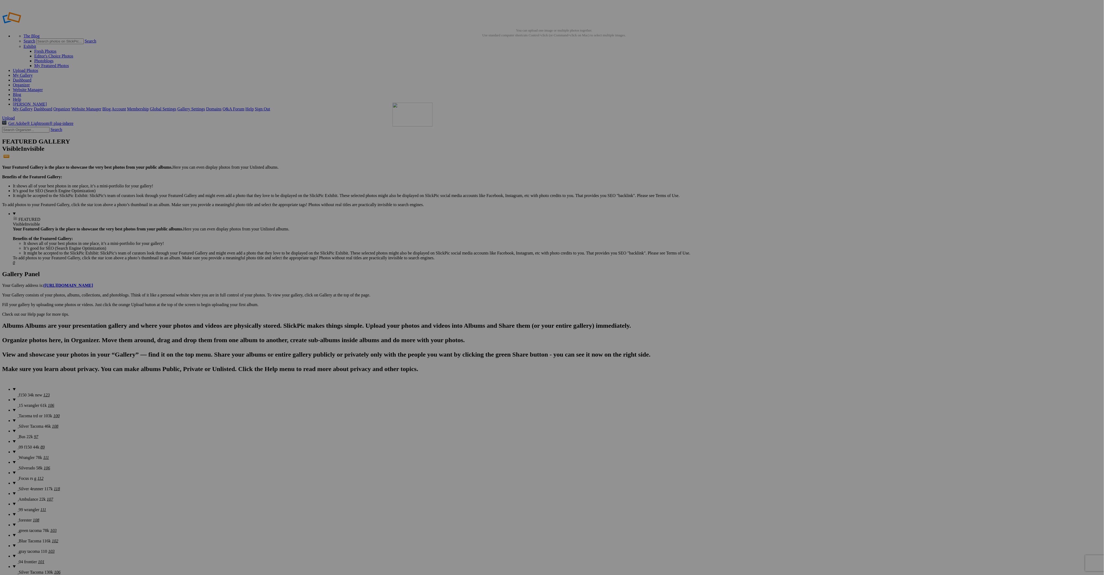
drag, startPoint x: 764, startPoint y: 275, endPoint x: 481, endPoint y: 140, distance: 313.3
drag, startPoint x: 809, startPoint y: 284, endPoint x: 551, endPoint y: 148, distance: 291.8
drag, startPoint x: 757, startPoint y: 247, endPoint x: 566, endPoint y: 137, distance: 219.8
drag, startPoint x: 908, startPoint y: 281, endPoint x: 612, endPoint y: 133, distance: 330.8
drag, startPoint x: 955, startPoint y: 283, endPoint x: 798, endPoint y: 194, distance: 181.2
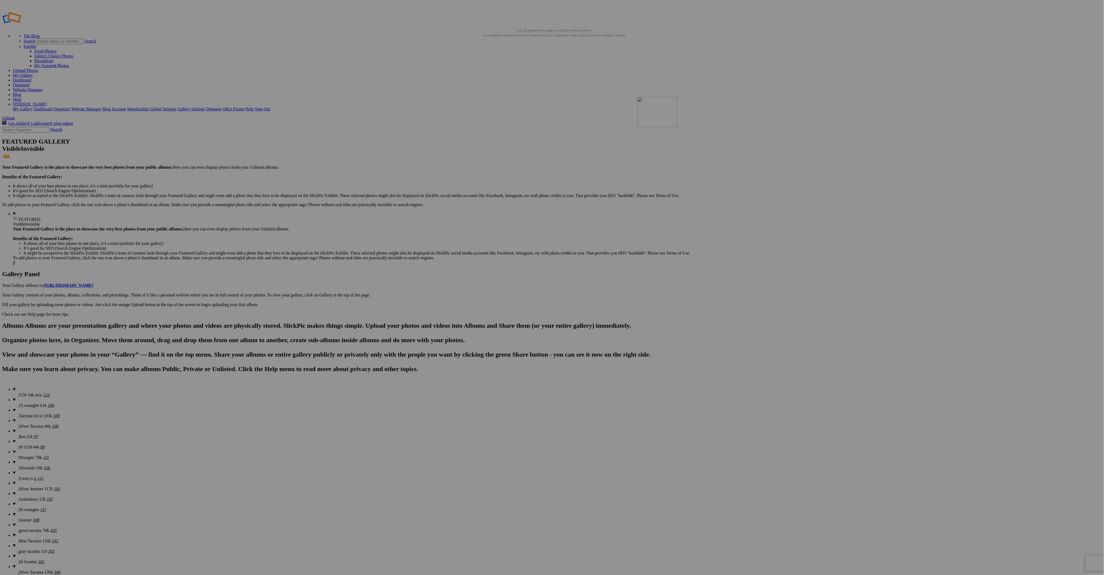
drag, startPoint x: 1000, startPoint y: 284, endPoint x: 721, endPoint y: 138, distance: 314.9
drag, startPoint x: 1040, startPoint y: 283, endPoint x: 755, endPoint y: 130, distance: 323.8
drag, startPoint x: 102, startPoint y: 349, endPoint x: 801, endPoint y: 132, distance: 731.2
drag, startPoint x: 154, startPoint y: 347, endPoint x: 851, endPoint y: 128, distance: 730.8
drag, startPoint x: 208, startPoint y: 353, endPoint x: 236, endPoint y: 141, distance: 213.6
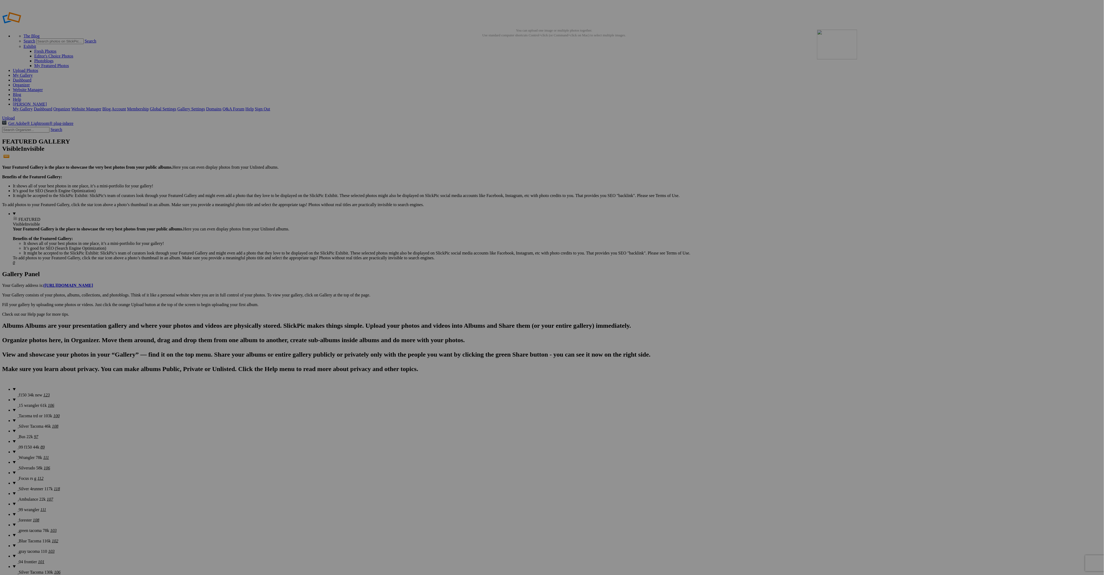
drag, startPoint x: 242, startPoint y: 345, endPoint x: 894, endPoint y: 68, distance: 708.9
drag, startPoint x: 292, startPoint y: 346, endPoint x: 944, endPoint y: 68, distance: 709.1
drag, startPoint x: 334, startPoint y: 349, endPoint x: 989, endPoint y: 75, distance: 710.3
drag, startPoint x: 372, startPoint y: 349, endPoint x: 1022, endPoint y: 86, distance: 701.5
drag, startPoint x: 437, startPoint y: 346, endPoint x: 88, endPoint y: 134, distance: 408.8
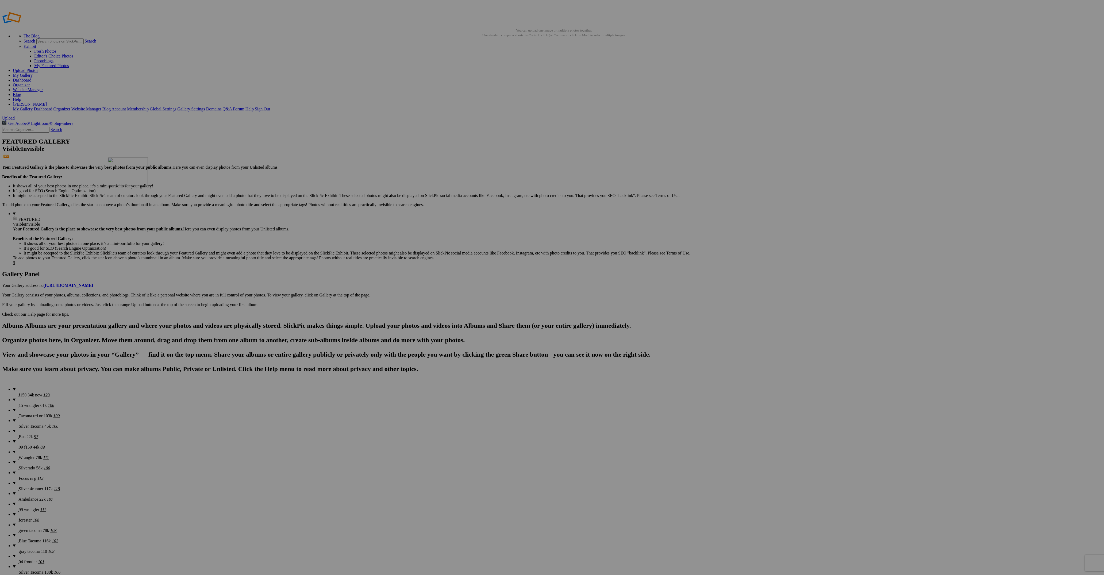
drag, startPoint x: 576, startPoint y: 352, endPoint x: 185, endPoint y: 197, distance: 421.1
drag, startPoint x: 629, startPoint y: 342, endPoint x: 314, endPoint y: 231, distance: 333.4
drag, startPoint x: 668, startPoint y: 343, endPoint x: 284, endPoint y: 208, distance: 406.9
drag, startPoint x: 717, startPoint y: 343, endPoint x: 425, endPoint y: 247, distance: 307.7
drag, startPoint x: 777, startPoint y: 354, endPoint x: 523, endPoint y: 263, distance: 269.6
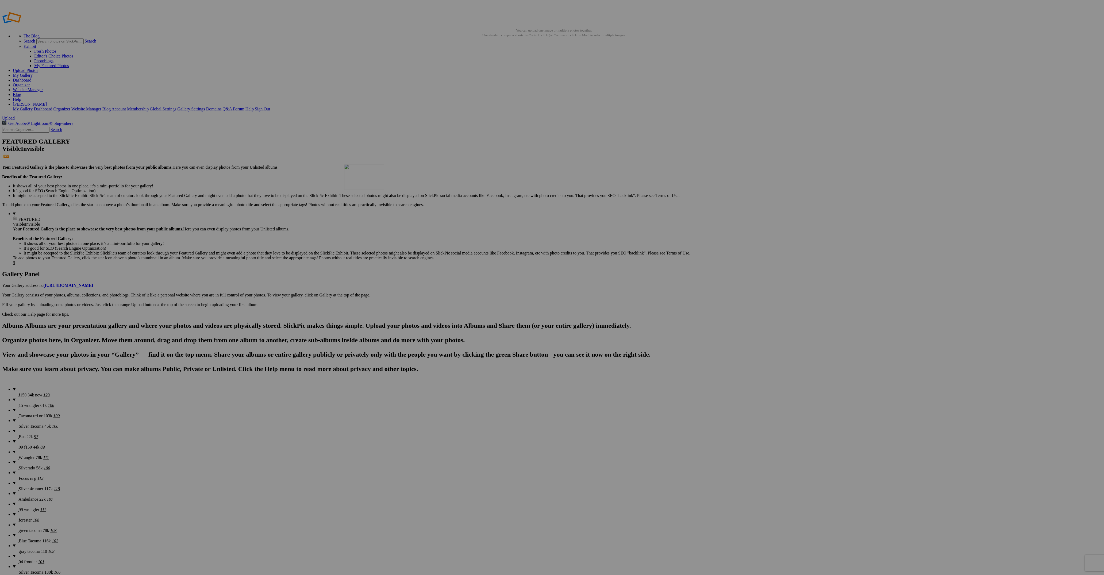
drag, startPoint x: 814, startPoint y: 344, endPoint x: 421, endPoint y: 203, distance: 417.1
drag, startPoint x: 632, startPoint y: 320, endPoint x: 475, endPoint y: 203, distance: 195.3
drag, startPoint x: 243, startPoint y: 415, endPoint x: 490, endPoint y: 220, distance: 314.4
drag, startPoint x: 295, startPoint y: 424, endPoint x: 559, endPoint y: 205, distance: 343.2
drag, startPoint x: 347, startPoint y: 419, endPoint x: 611, endPoint y: 197, distance: 345.5
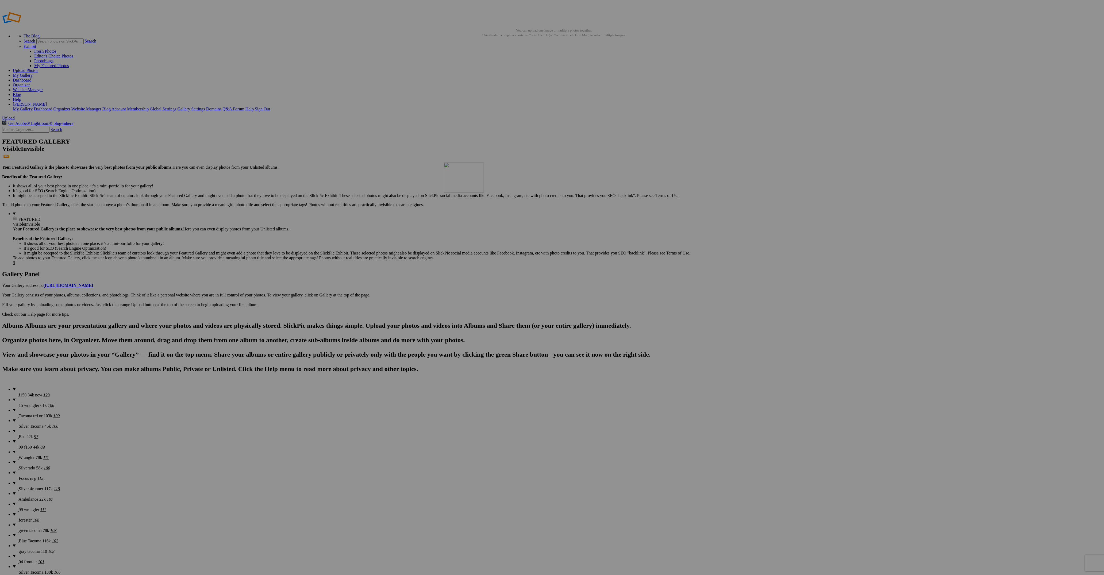
drag, startPoint x: 141, startPoint y: 417, endPoint x: 521, endPoint y: 201, distance: 437.1
drag, startPoint x: 202, startPoint y: 416, endPoint x: 568, endPoint y: 201, distance: 424.4
drag, startPoint x: 243, startPoint y: 418, endPoint x: 608, endPoint y: 203, distance: 424.5
drag, startPoint x: 290, startPoint y: 417, endPoint x: 639, endPoint y: 217, distance: 403.1
drag, startPoint x: 349, startPoint y: 414, endPoint x: 715, endPoint y: 201, distance: 423.2
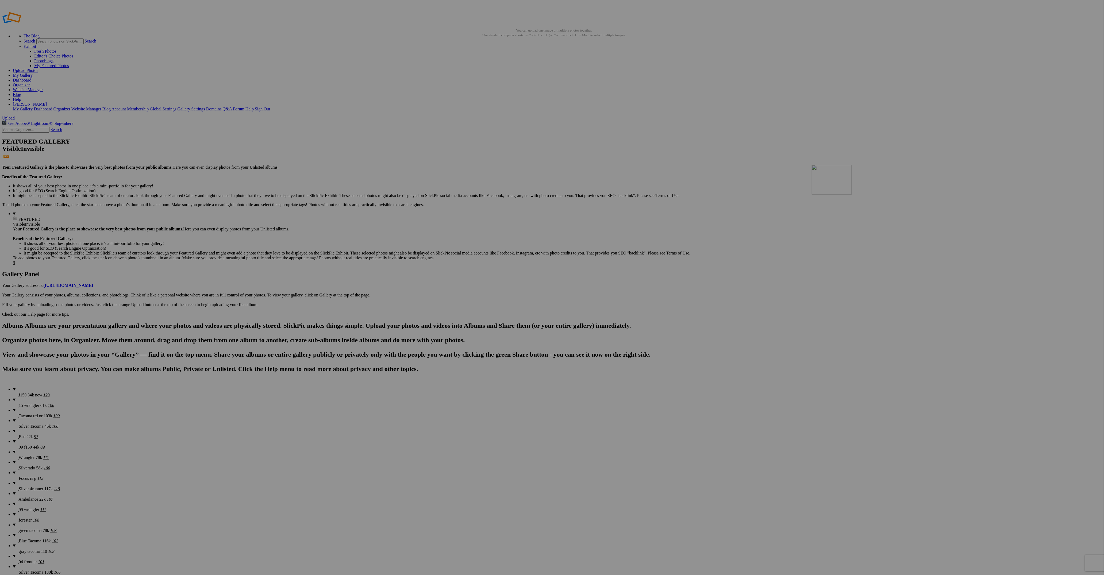
drag, startPoint x: 298, startPoint y: 419, endPoint x: 889, endPoint y: 201, distance: 630.1
drag, startPoint x: 336, startPoint y: 418, endPoint x: 856, endPoint y: 236, distance: 551.4
drag, startPoint x: 713, startPoint y: 417, endPoint x: 952, endPoint y: 200, distance: 322.2
drag, startPoint x: 989, startPoint y: 312, endPoint x: 1035, endPoint y: 198, distance: 123.5
drag, startPoint x: 475, startPoint y: 418, endPoint x: 86, endPoint y: 270, distance: 416.5
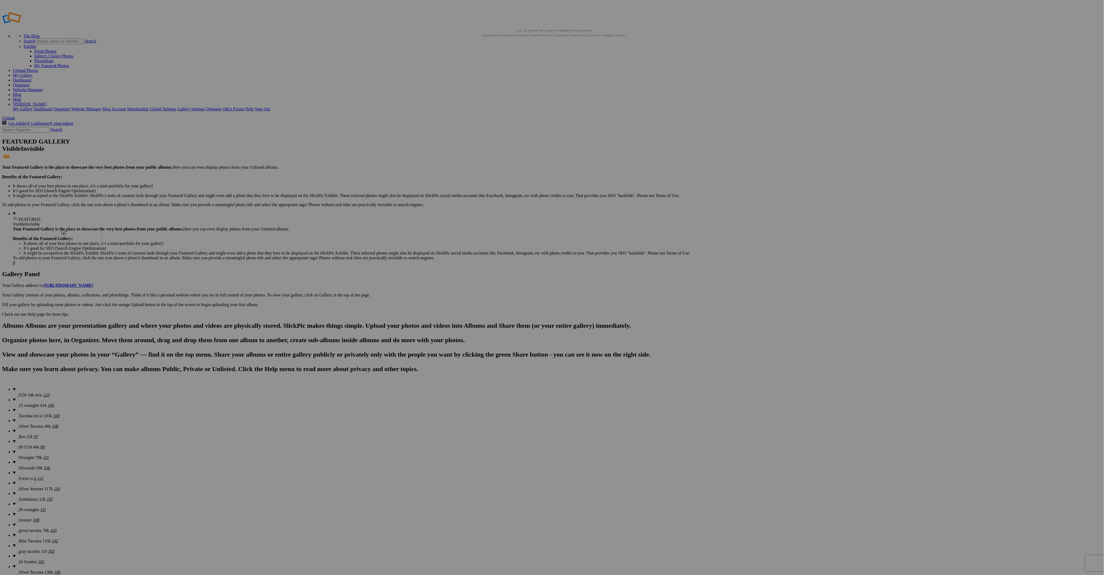
drag, startPoint x: 529, startPoint y: 419, endPoint x: 147, endPoint y: 271, distance: 409.6
drag, startPoint x: 571, startPoint y: 421, endPoint x: 196, endPoint y: 281, distance: 399.6
drag, startPoint x: 624, startPoint y: 422, endPoint x: 240, endPoint y: 272, distance: 412.7
drag, startPoint x: 665, startPoint y: 420, endPoint x: 276, endPoint y: 273, distance: 416.5
drag, startPoint x: 721, startPoint y: 419, endPoint x: 329, endPoint y: 269, distance: 419.9
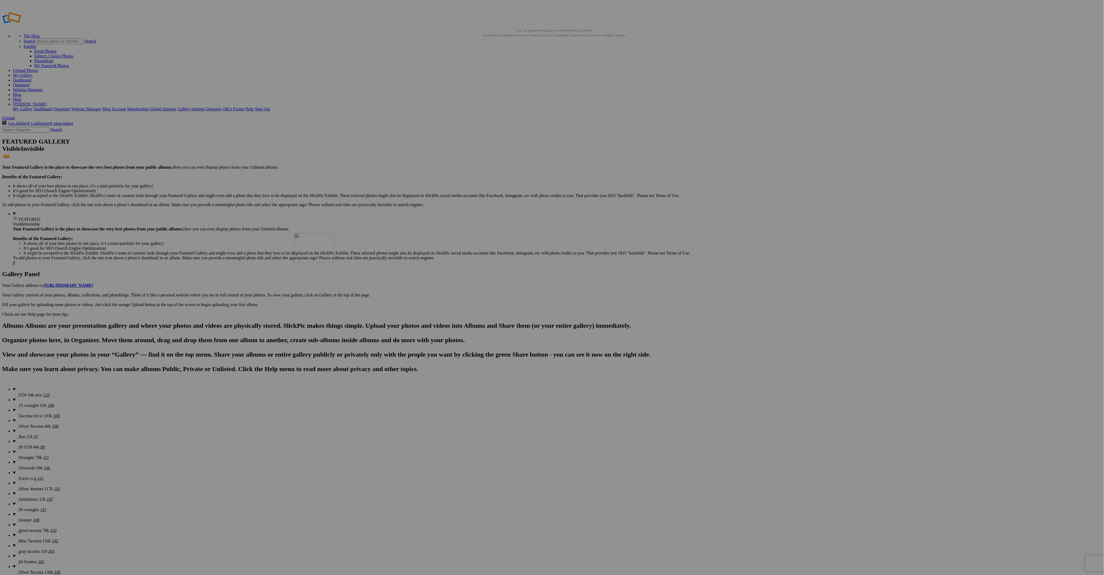
drag, startPoint x: 772, startPoint y: 419, endPoint x: 373, endPoint y: 271, distance: 426.6
drag, startPoint x: 814, startPoint y: 411, endPoint x: 422, endPoint y: 270, distance: 416.8
drag, startPoint x: 874, startPoint y: 420, endPoint x: 476, endPoint y: 266, distance: 427.0
drag, startPoint x: 910, startPoint y: 417, endPoint x: 534, endPoint y: 281, distance: 400.1
drag, startPoint x: 972, startPoint y: 424, endPoint x: 565, endPoint y: 265, distance: 437.1
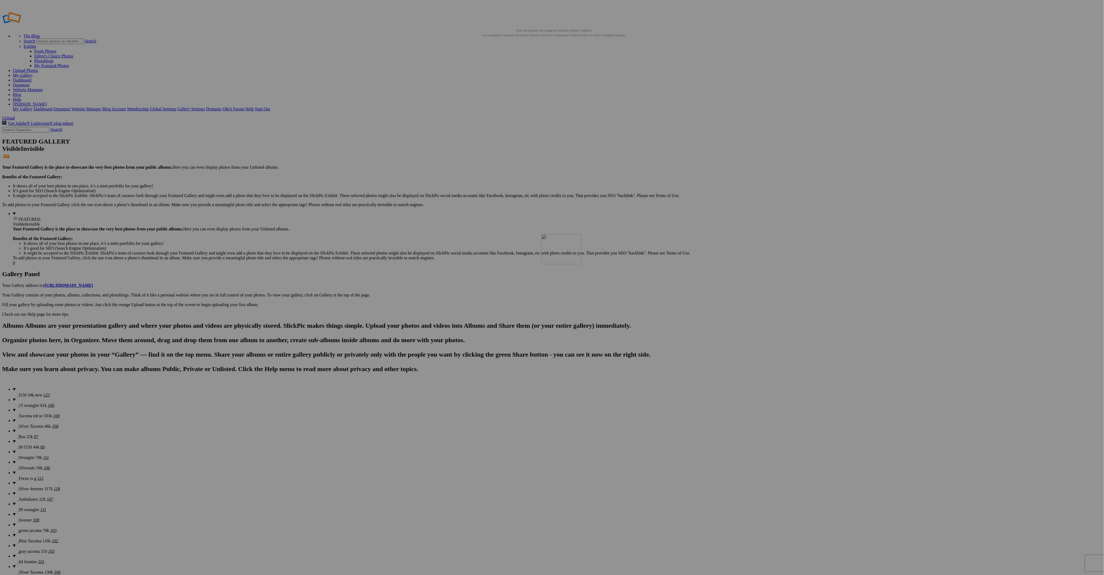
drag, startPoint x: 903, startPoint y: 415, endPoint x: 619, endPoint y: 273, distance: 317.7
drag, startPoint x: 952, startPoint y: 416, endPoint x: 667, endPoint y: 271, distance: 319.1
drag, startPoint x: 110, startPoint y: 414, endPoint x: 721, endPoint y: 271, distance: 626.7
drag, startPoint x: 915, startPoint y: 286, endPoint x: 759, endPoint y: 268, distance: 156.7
drag, startPoint x: 867, startPoint y: 343, endPoint x: 804, endPoint y: 272, distance: 94.7
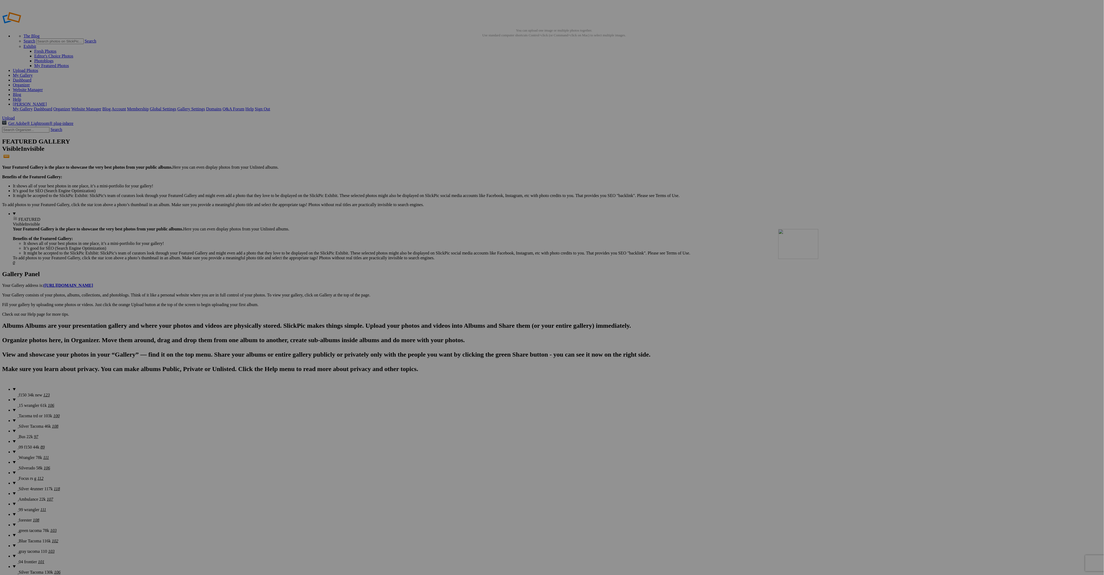
drag, startPoint x: 237, startPoint y: 351, endPoint x: 821, endPoint y: 279, distance: 588.0
drag, startPoint x: 625, startPoint y: 373, endPoint x: 895, endPoint y: 270, distance: 288.4
drag, startPoint x: 595, startPoint y: 393, endPoint x: 710, endPoint y: 270, distance: 168.8
drag, startPoint x: 345, startPoint y: 414, endPoint x: 89, endPoint y: 334, distance: 268.7
drag, startPoint x: 424, startPoint y: 404, endPoint x: 519, endPoint y: 339, distance: 116.0
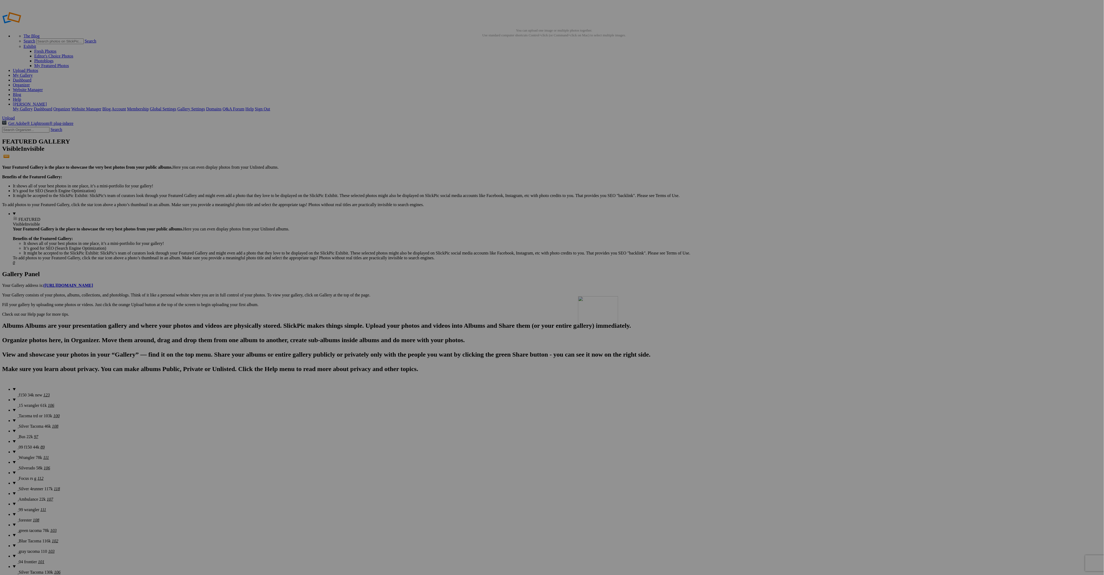
drag, startPoint x: 962, startPoint y: 353, endPoint x: 655, endPoint y: 335, distance: 307.0
drag, startPoint x: 1002, startPoint y: 348, endPoint x: 705, endPoint y: 339, distance: 297.3
drag, startPoint x: 1045, startPoint y: 353, endPoint x: 801, endPoint y: 333, distance: 244.5
drag, startPoint x: 390, startPoint y: 415, endPoint x: 958, endPoint y: 340, distance: 572.7
drag, startPoint x: 379, startPoint y: 419, endPoint x: 143, endPoint y: 405, distance: 236.6
